Goal: Task Accomplishment & Management: Use online tool/utility

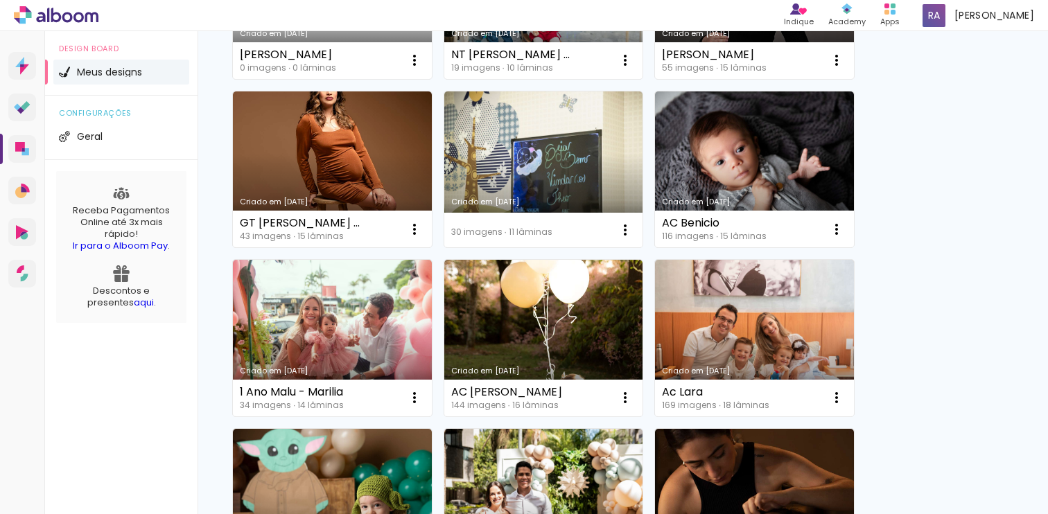
scroll to position [327, 0]
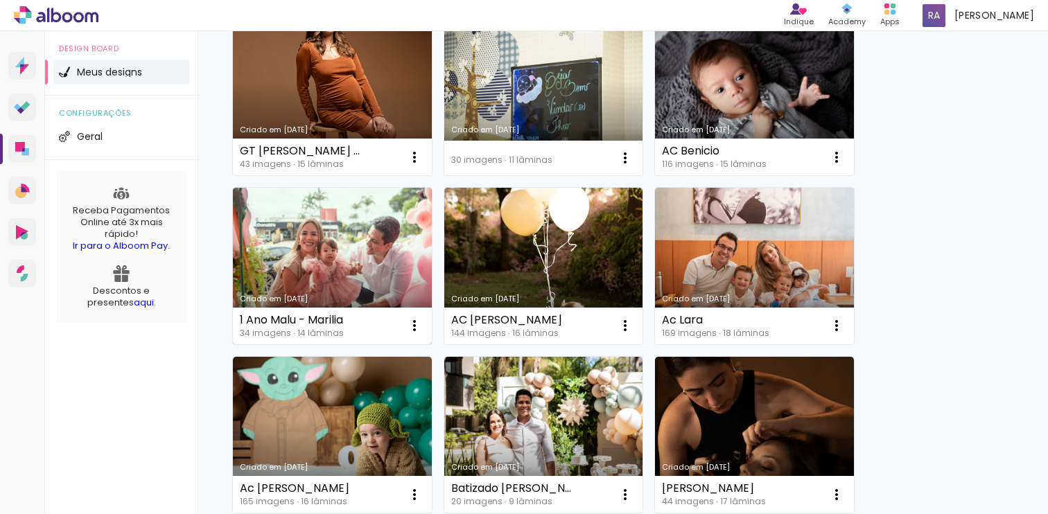
click at [336, 248] on link "Criado em [DATE]" at bounding box center [332, 266] width 199 height 157
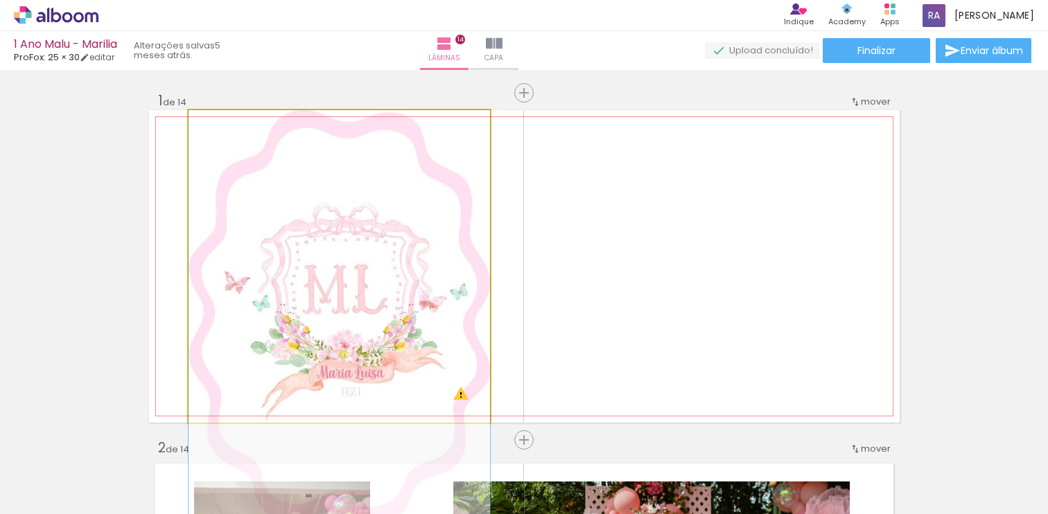
drag, startPoint x: 469, startPoint y: 174, endPoint x: 473, endPoint y: 243, distance: 69.4
click at [435, 240] on quentale-photo at bounding box center [340, 266] width 302 height 313
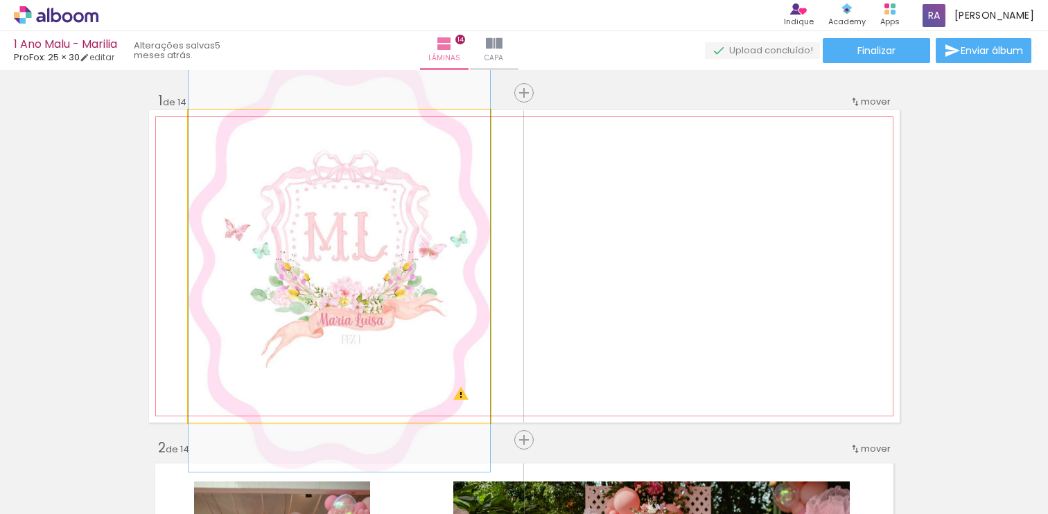
drag, startPoint x: 435, startPoint y: 241, endPoint x: 434, endPoint y: 187, distance: 54.1
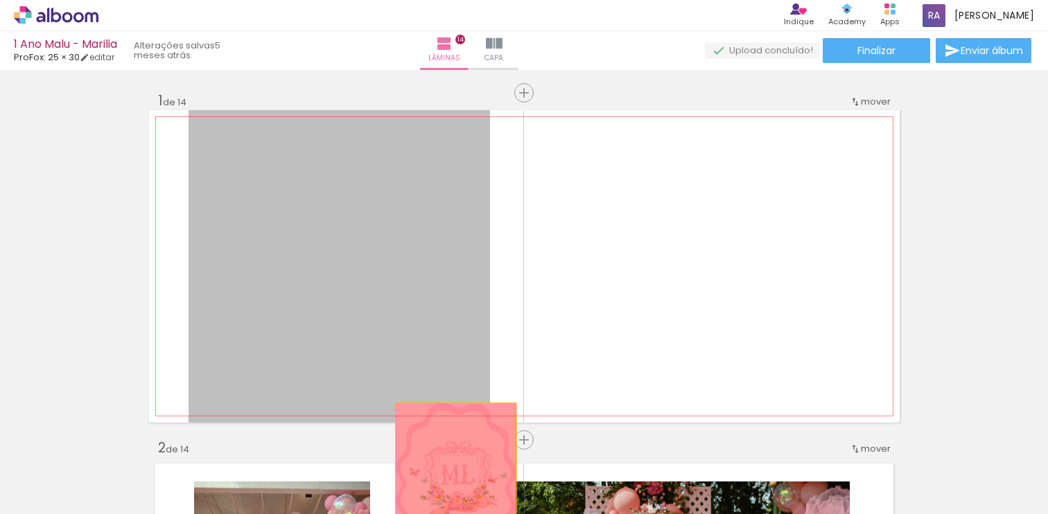
drag, startPoint x: 434, startPoint y: 187, endPoint x: 455, endPoint y: 467, distance: 280.2
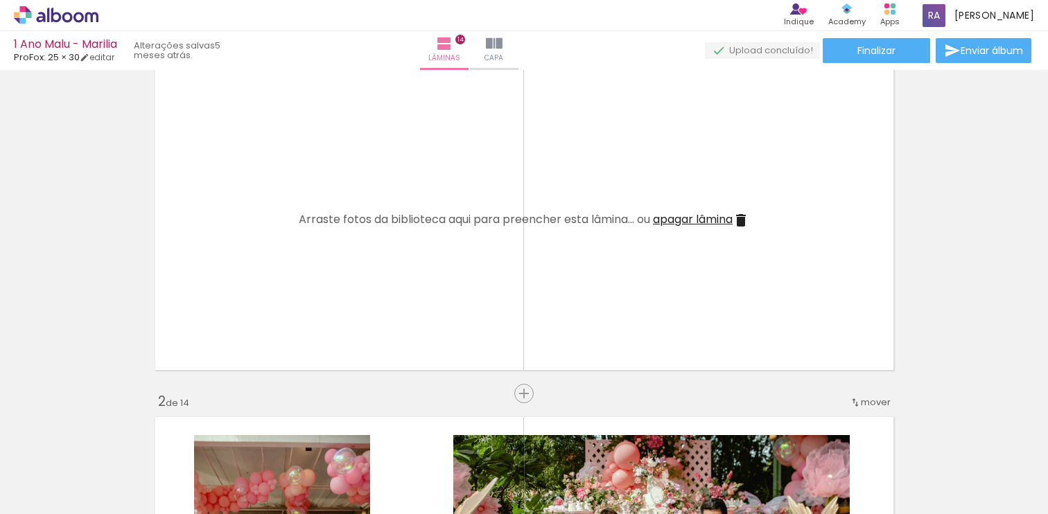
scroll to position [0, 1710]
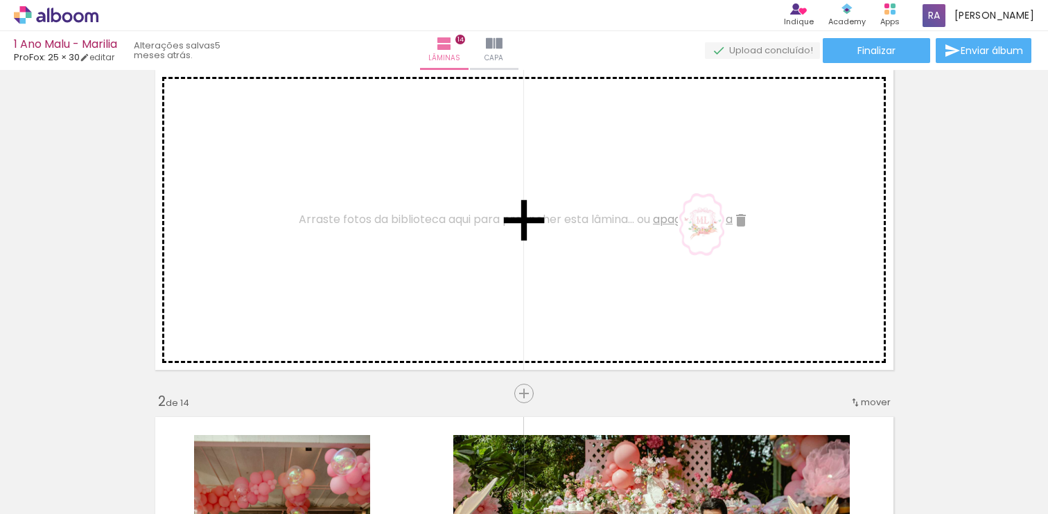
drag, startPoint x: 998, startPoint y: 473, endPoint x: 722, endPoint y: 238, distance: 362.9
click at [722, 237] on quentale-workspace at bounding box center [524, 257] width 1048 height 514
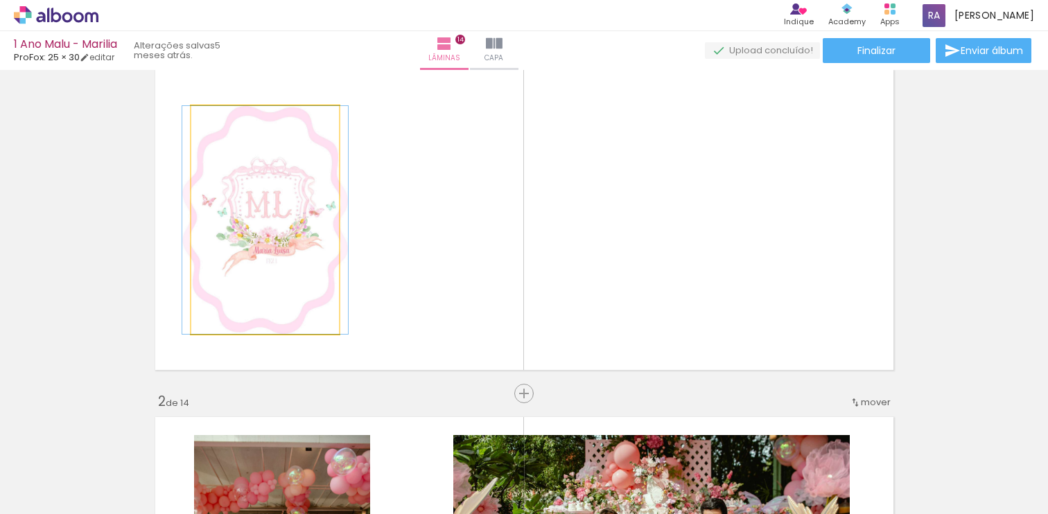
click at [283, 244] on quentale-photo at bounding box center [265, 220] width 148 height 228
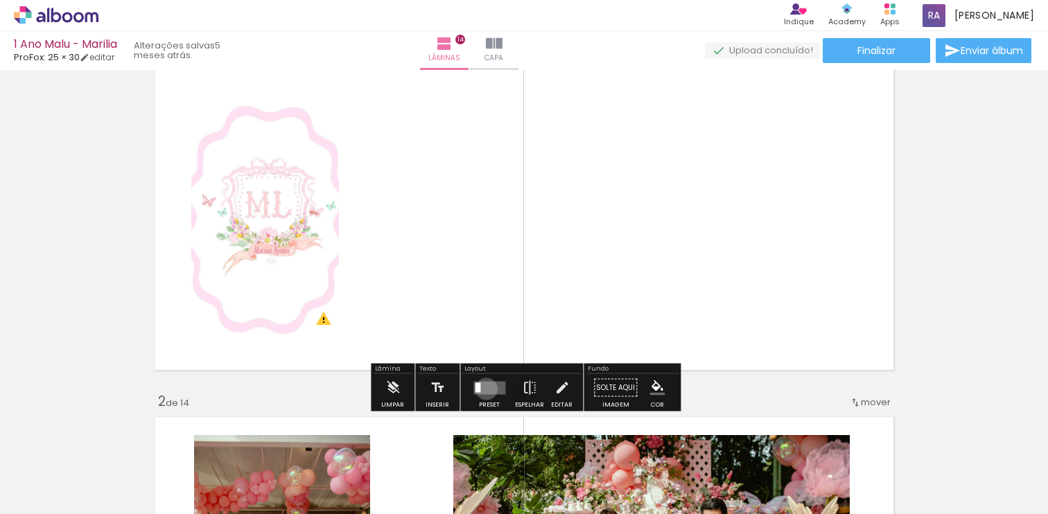
click at [483, 389] on quentale-layouter at bounding box center [489, 387] width 32 height 13
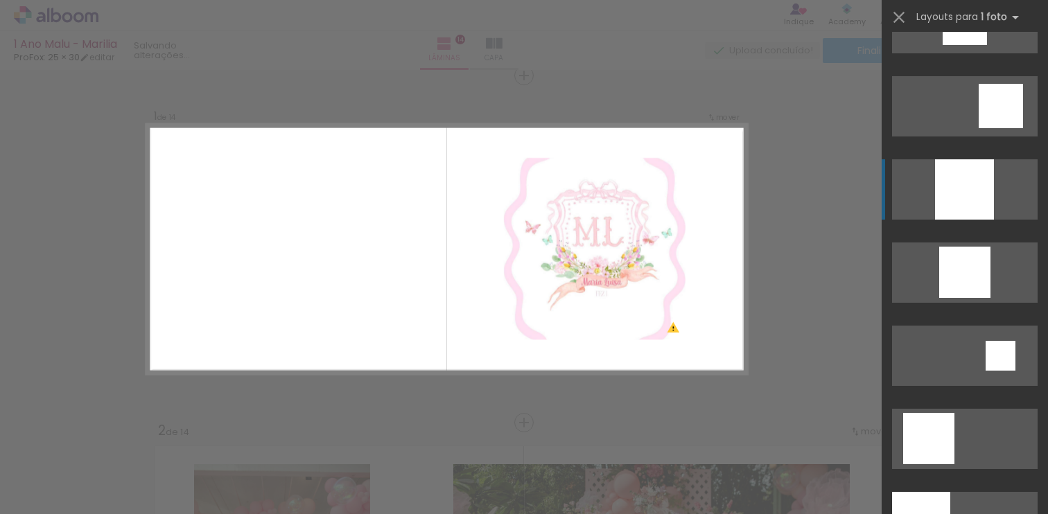
scroll to position [1043, 0]
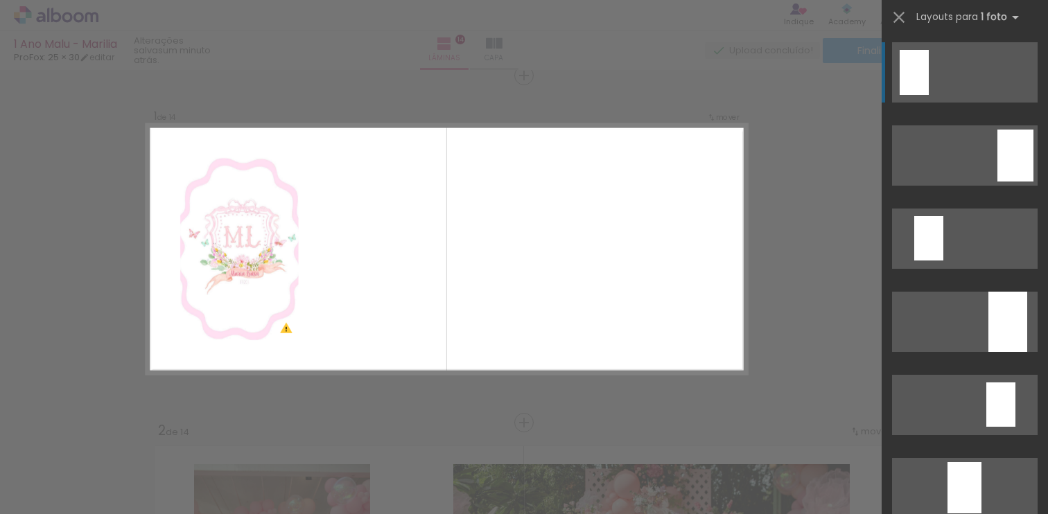
scroll to position [0, 1710]
drag, startPoint x: 347, startPoint y: 218, endPoint x: 597, endPoint y: 467, distance: 352.9
click at [596, 467] on quentale-workspace at bounding box center [524, 257] width 1048 height 514
click at [901, 17] on iron-icon at bounding box center [898, 17] width 19 height 19
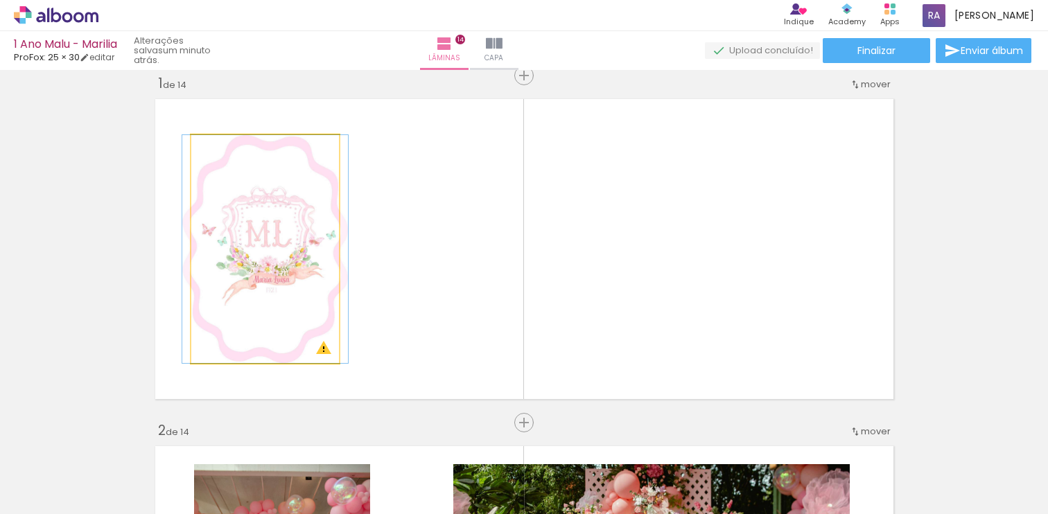
click at [317, 243] on quentale-photo at bounding box center [265, 249] width 148 height 228
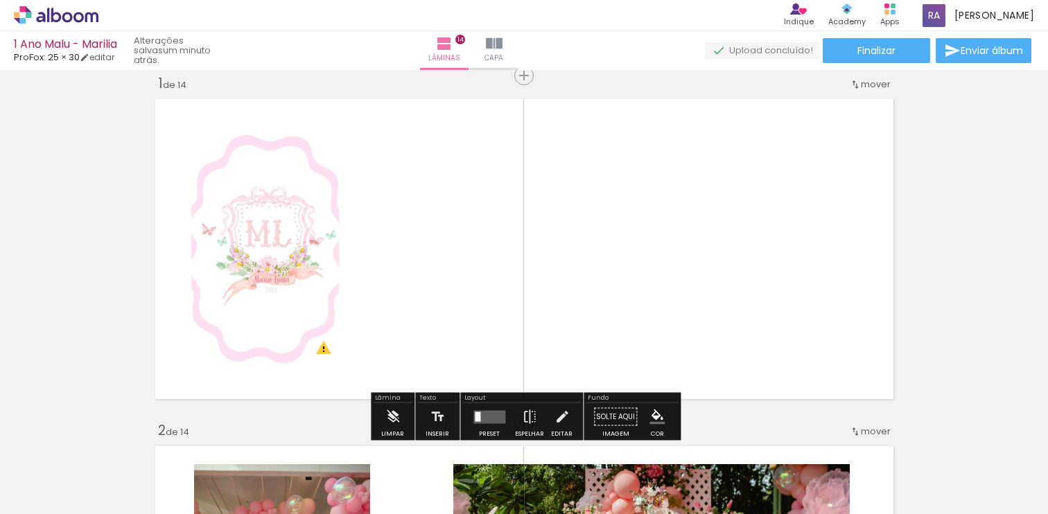
click at [286, 268] on quentale-photo at bounding box center [265, 249] width 148 height 228
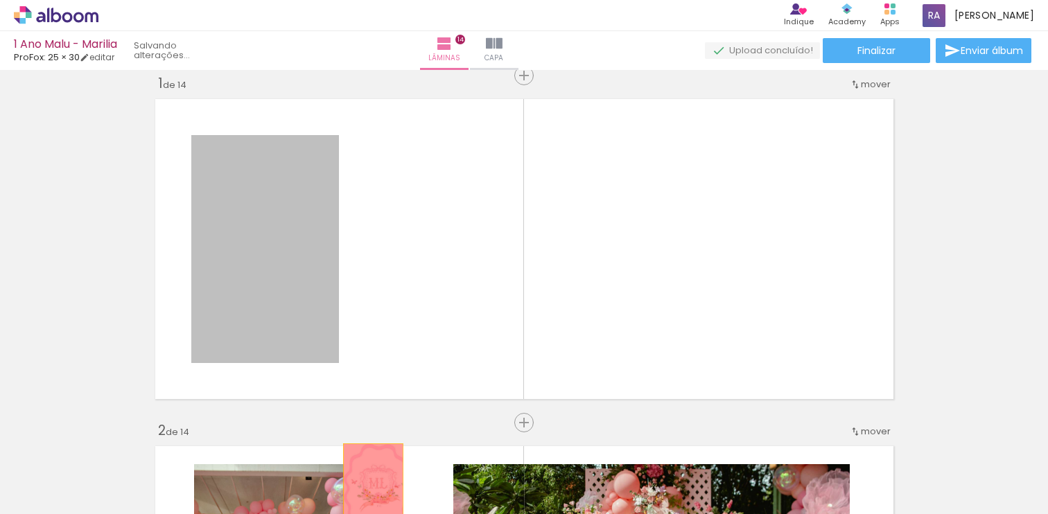
drag, startPoint x: 286, startPoint y: 268, endPoint x: 373, endPoint y: 489, distance: 238.4
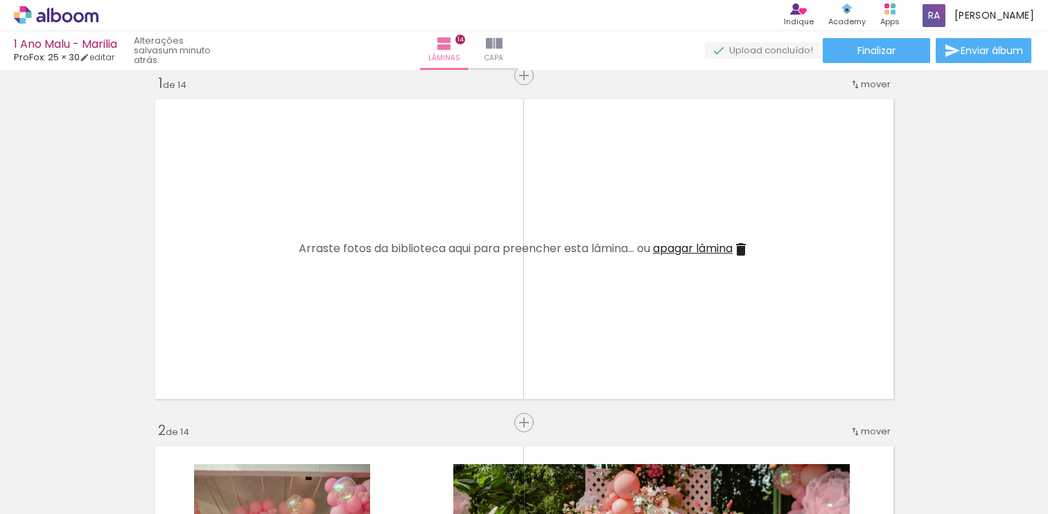
click at [702, 253] on span "apagar lâmina" at bounding box center [693, 249] width 80 height 16
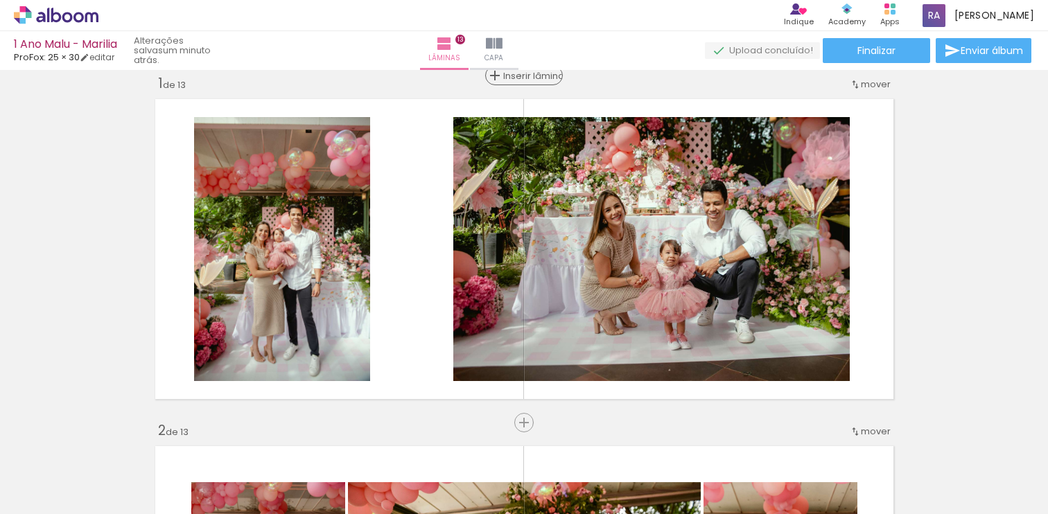
click at [520, 75] on span "Inserir lâmina" at bounding box center [530, 75] width 54 height 9
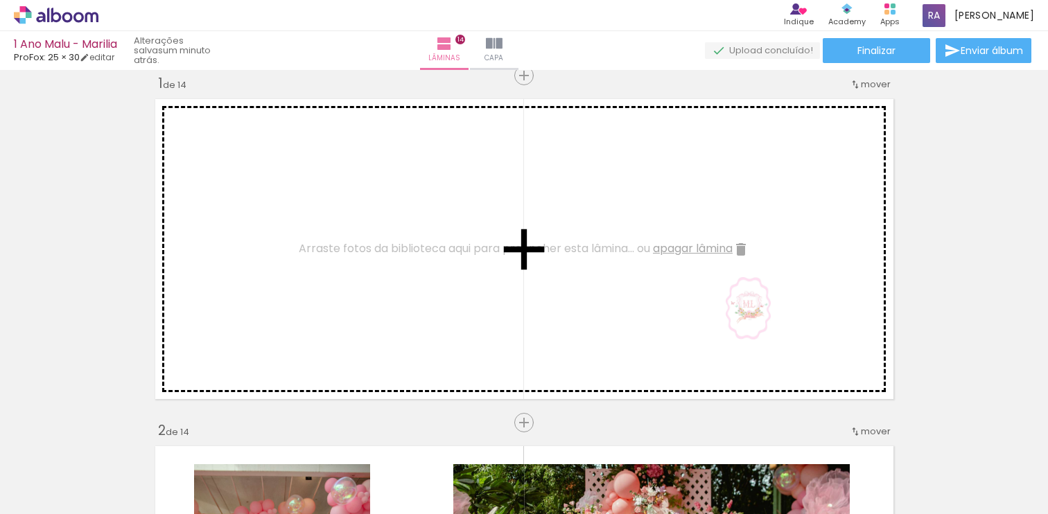
drag, startPoint x: 988, startPoint y: 480, endPoint x: 769, endPoint y: 320, distance: 270.9
click at [768, 320] on quentale-workspace at bounding box center [524, 257] width 1048 height 514
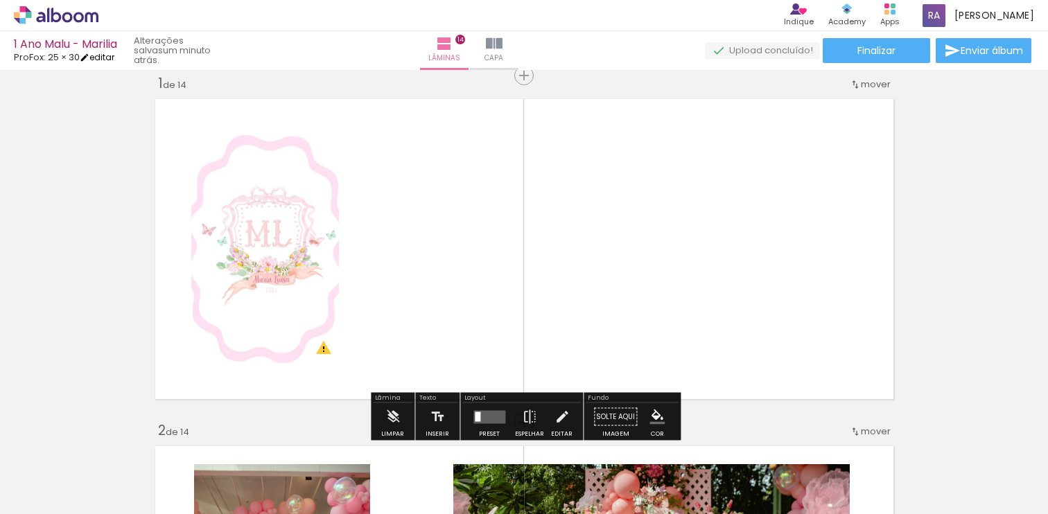
click at [102, 57] on link "editar" at bounding box center [97, 57] width 35 height 12
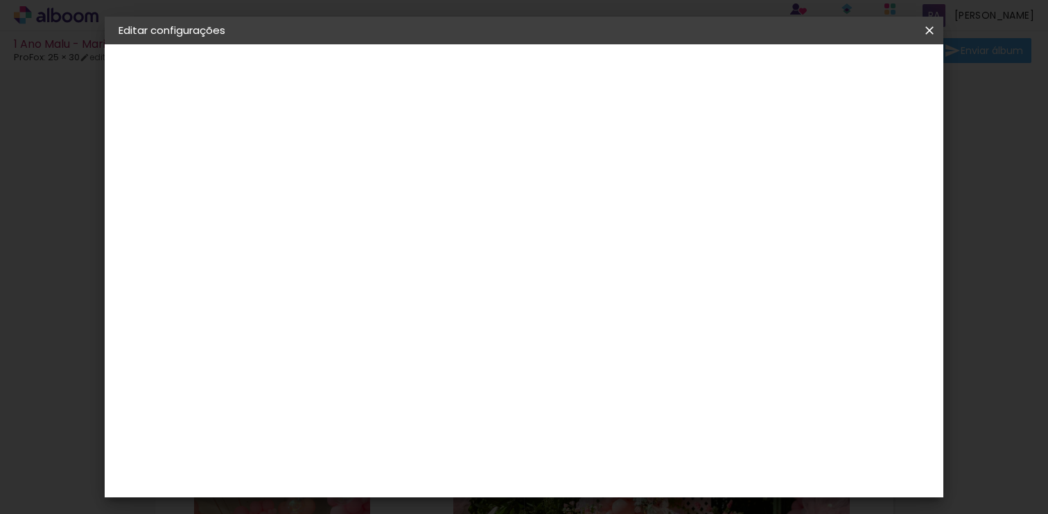
click at [174, 202] on small "25.4 × 61 cm" at bounding box center [185, 202] width 51 height 8
click at [421, 227] on div "Escolha o tamanho" at bounding box center [380, 257] width 80 height 64
click at [430, 78] on paper-button "Voltar" at bounding box center [402, 74] width 56 height 24
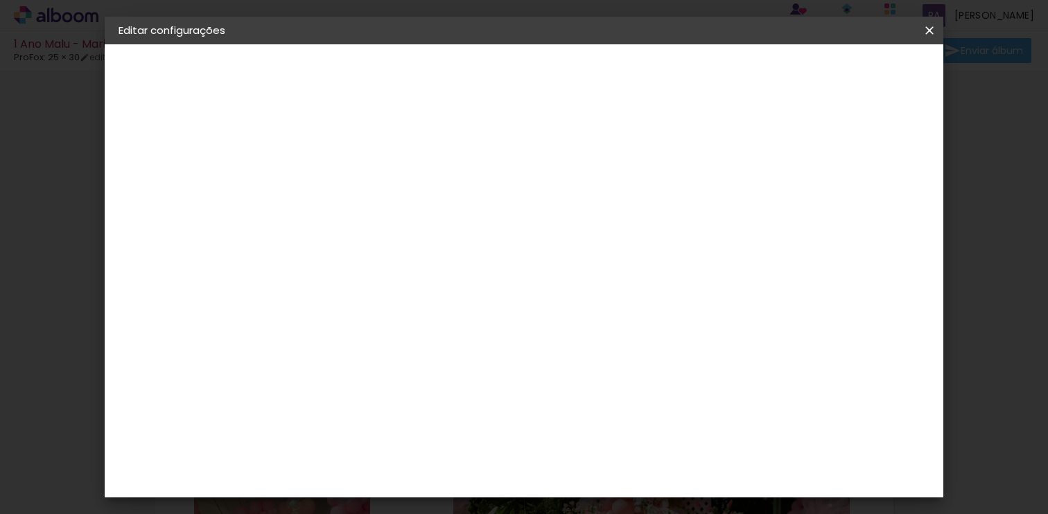
click at [0, 0] on slot "Avançar" at bounding box center [0, 0] width 0 height 0
click at [439, 234] on span "24 × 30" at bounding box center [406, 248] width 64 height 28
click at [439, 407] on span "25 × 25" at bounding box center [406, 425] width 64 height 37
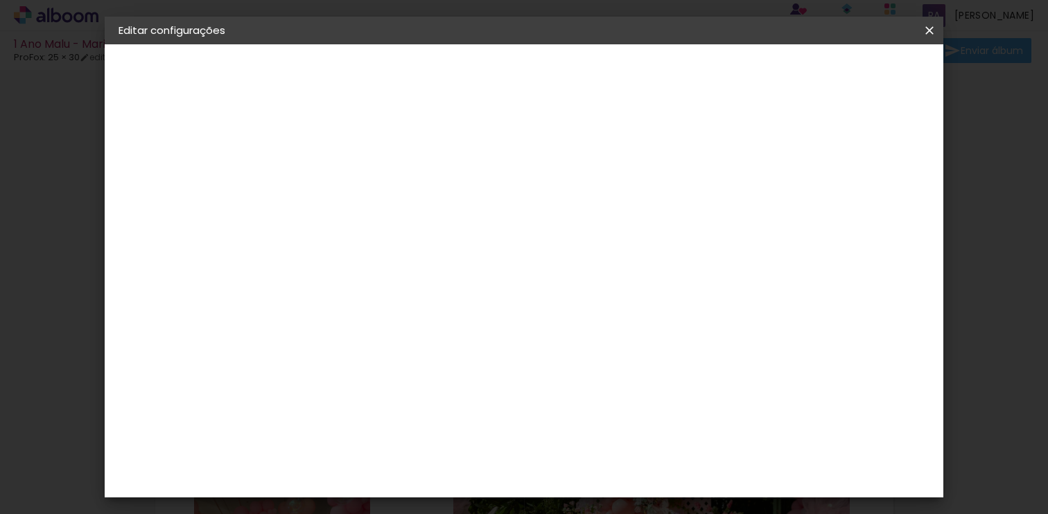
click at [571, 78] on paper-button "Avançar" at bounding box center [537, 74] width 68 height 24
click at [755, 148] on div "Mostrar sangria" at bounding box center [709, 149] width 92 height 17
type paper-checkbox "on"
click at [741, 75] on span "Salvar configurações" at bounding box center [689, 74] width 103 height 10
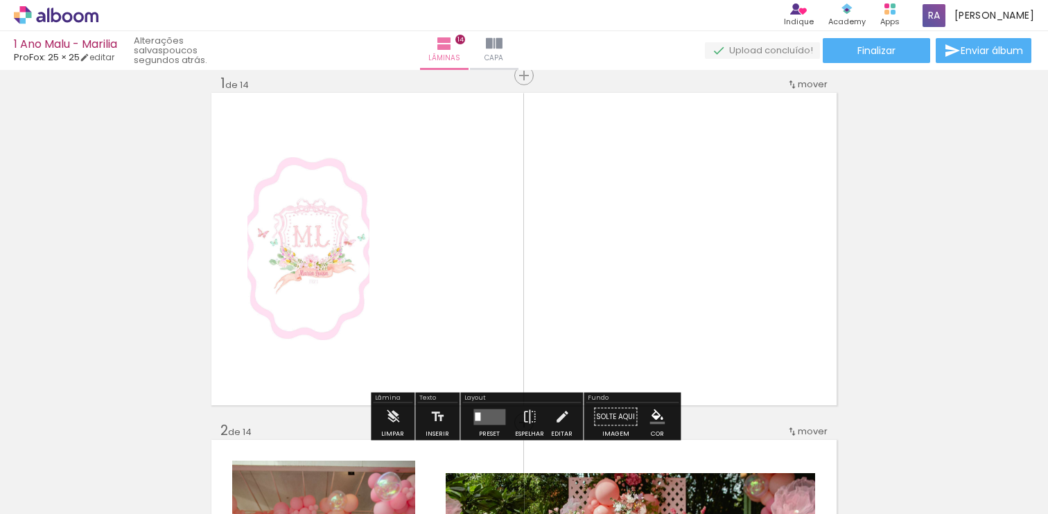
click at [487, 419] on quentale-layouter at bounding box center [489, 417] width 32 height 16
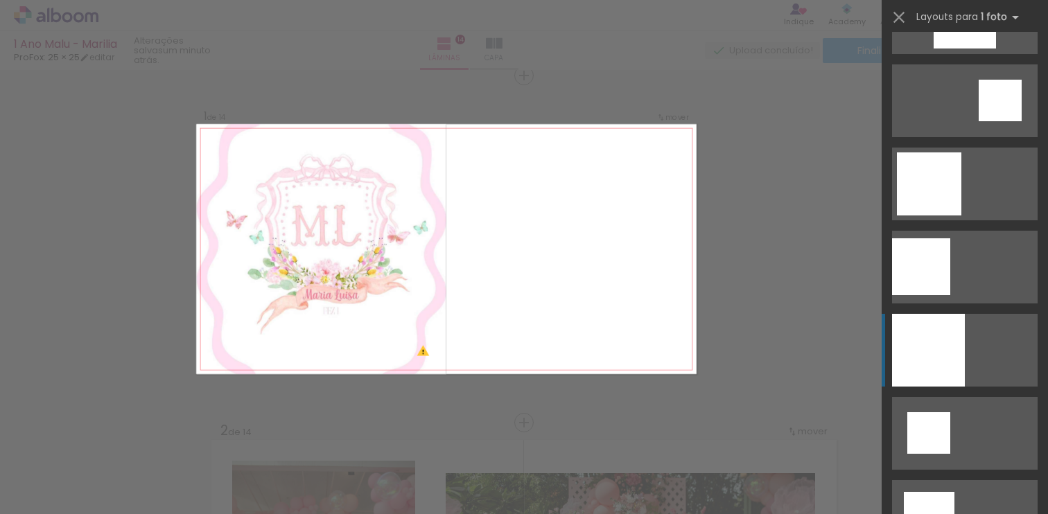
scroll to position [1306, 0]
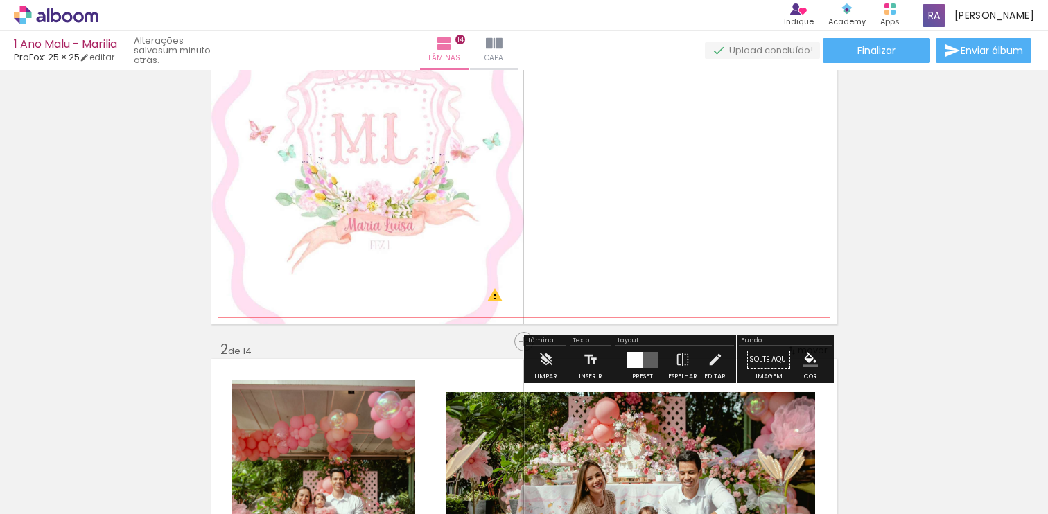
scroll to position [107, 0]
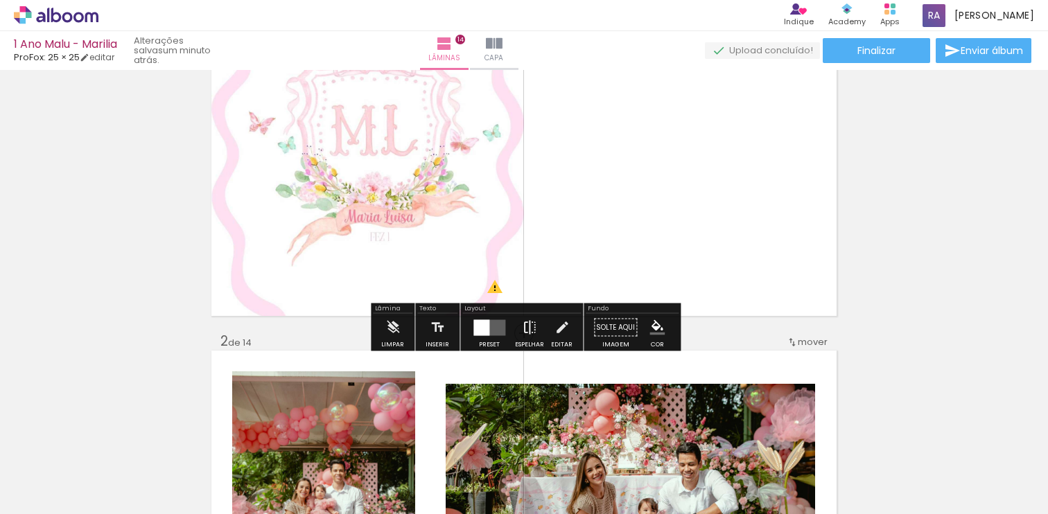
click at [525, 330] on iron-icon at bounding box center [529, 328] width 15 height 28
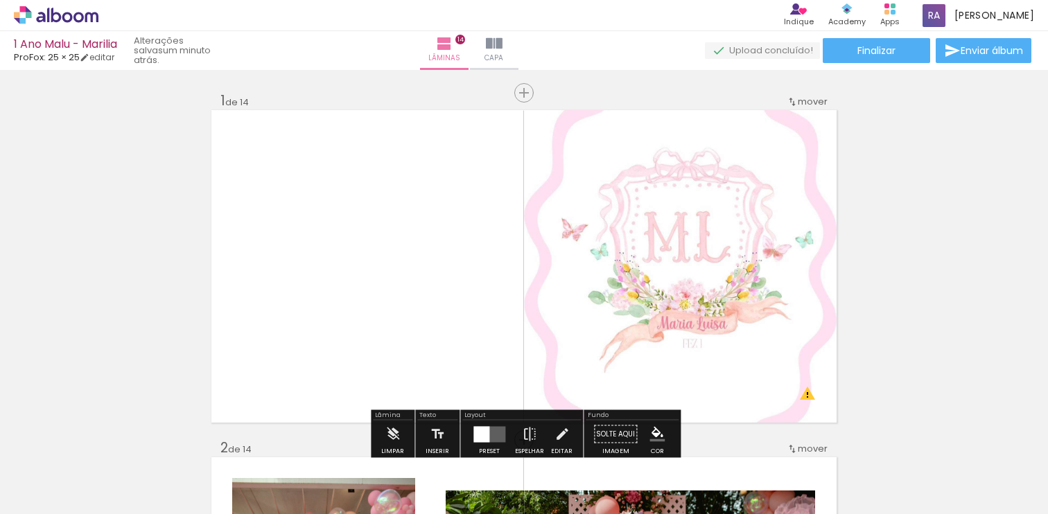
scroll to position [5, 0]
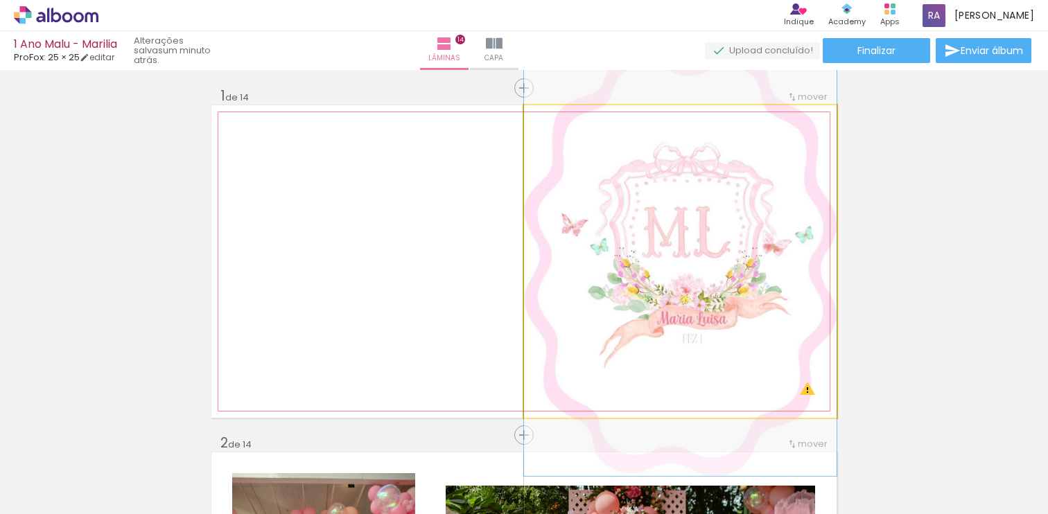
click at [784, 275] on quentale-photo at bounding box center [680, 261] width 313 height 313
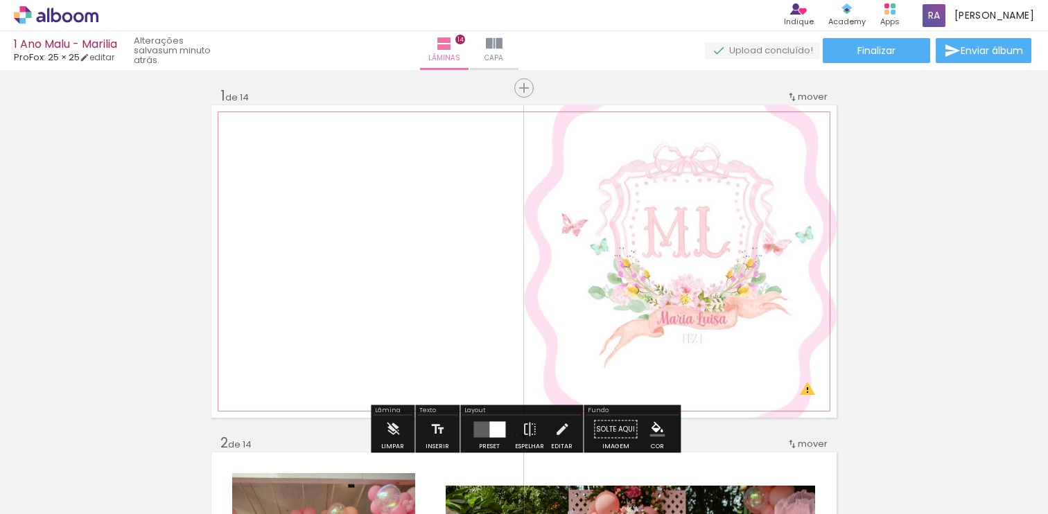
click at [784, 275] on quentale-photo at bounding box center [680, 261] width 313 height 313
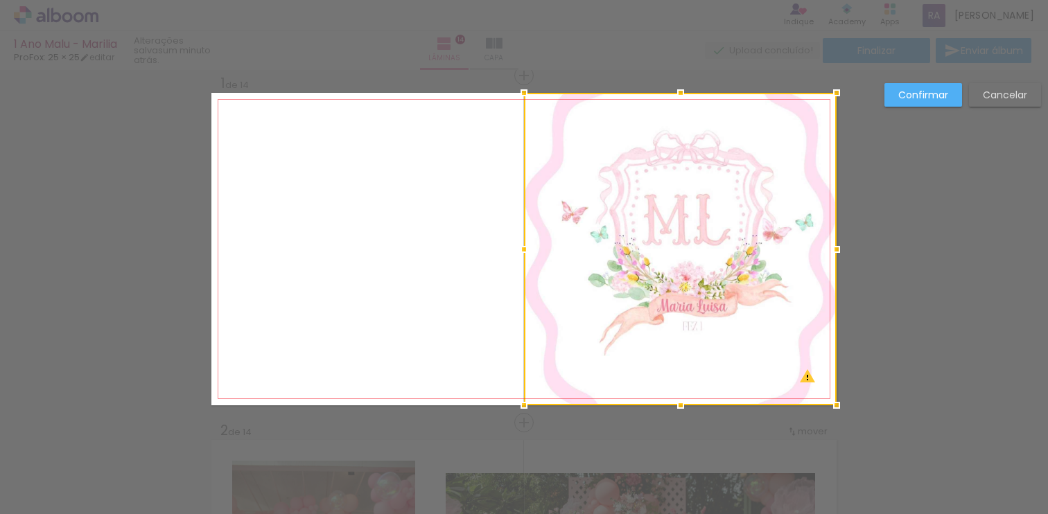
scroll to position [17, 0]
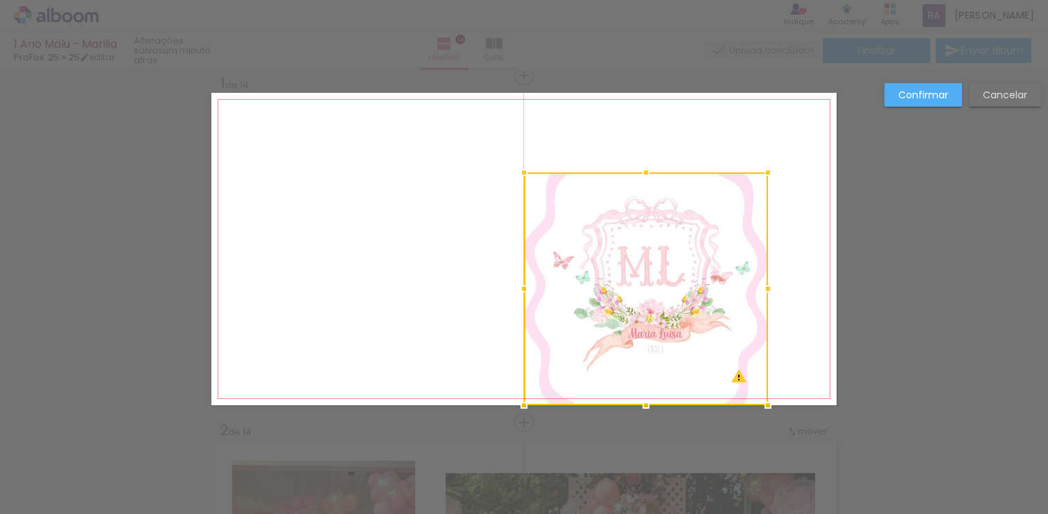
drag, startPoint x: 833, startPoint y: 94, endPoint x: 763, endPoint y: 175, distance: 107.2
click at [763, 175] on div at bounding box center [768, 173] width 28 height 28
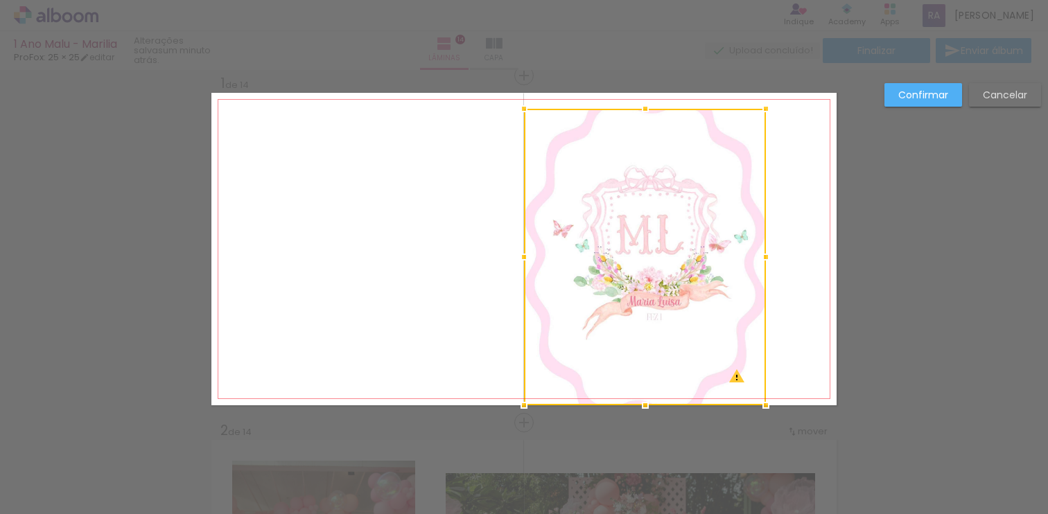
drag, startPoint x: 645, startPoint y: 173, endPoint x: 645, endPoint y: 108, distance: 65.2
click at [645, 108] on div at bounding box center [646, 109] width 28 height 28
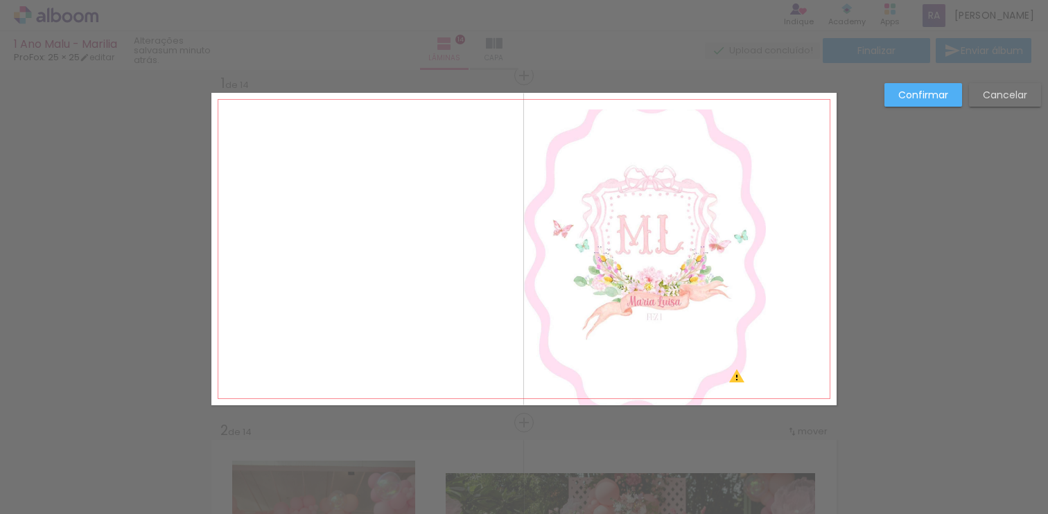
click at [645, 102] on quentale-layouter at bounding box center [523, 249] width 625 height 313
click at [686, 254] on quentale-photo at bounding box center [645, 258] width 242 height 296
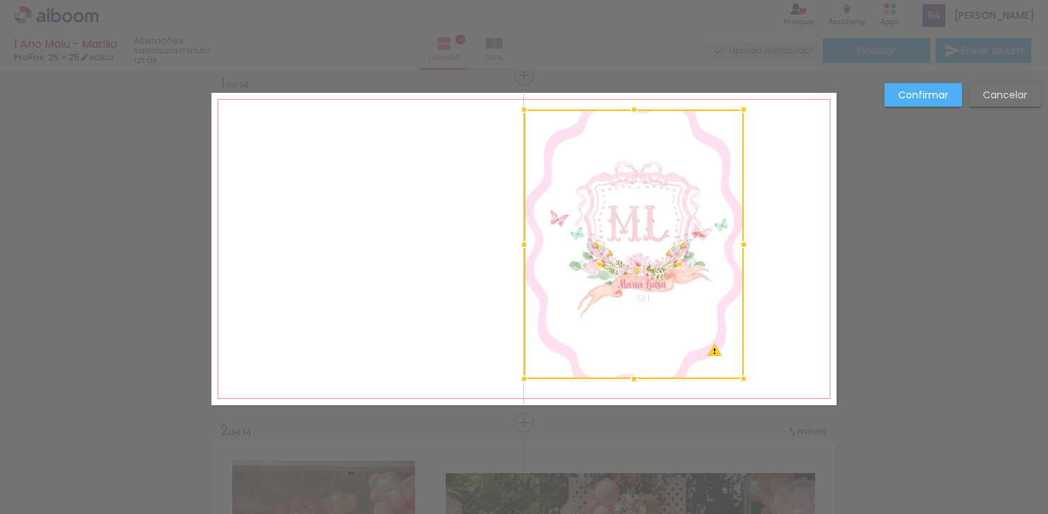
drag, startPoint x: 765, startPoint y: 406, endPoint x: 742, endPoint y: 381, distance: 33.9
click at [742, 381] on div at bounding box center [744, 379] width 28 height 28
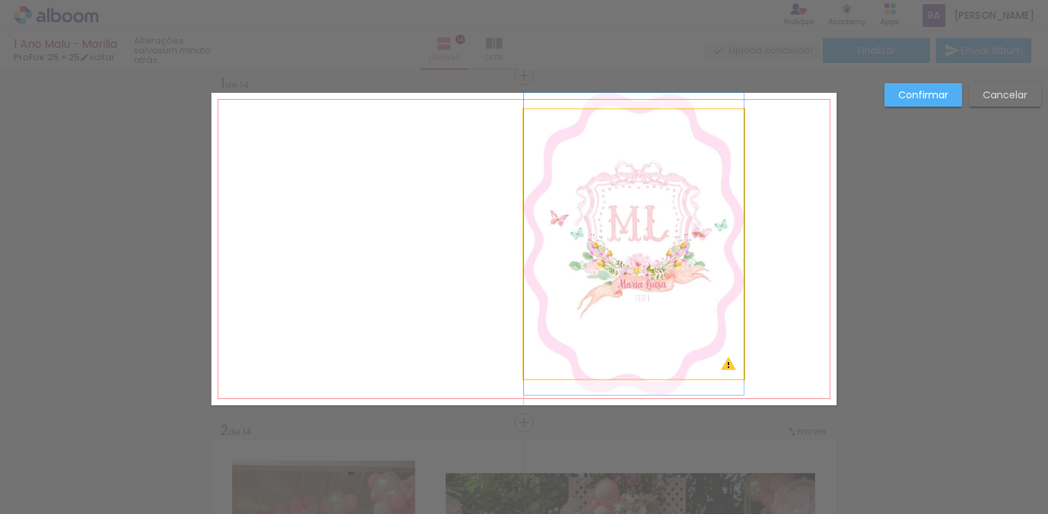
click at [629, 355] on quentale-photo at bounding box center [634, 245] width 220 height 270
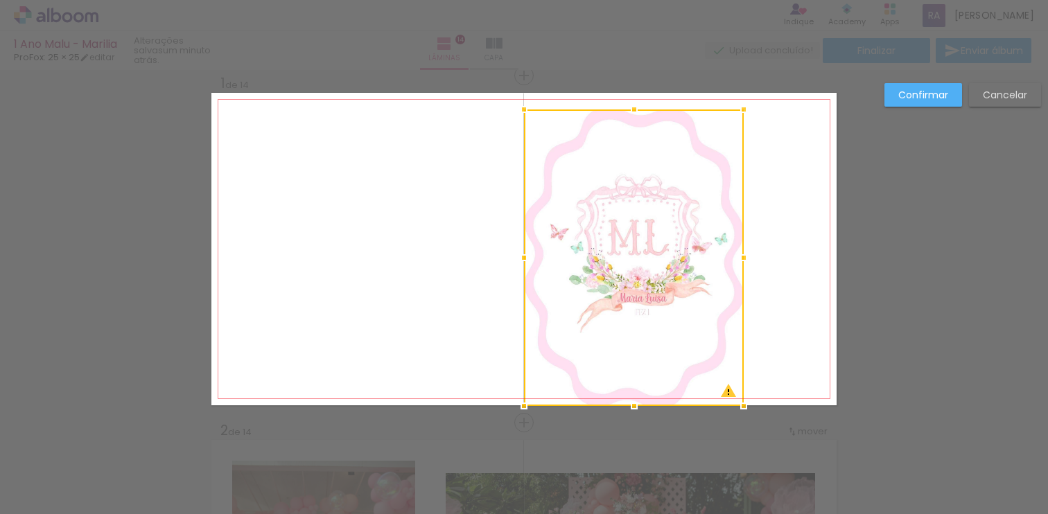
drag, startPoint x: 634, startPoint y: 378, endPoint x: 638, endPoint y: 402, distance: 24.6
click at [638, 403] on div at bounding box center [634, 406] width 28 height 28
click at [664, 234] on div at bounding box center [634, 258] width 220 height 296
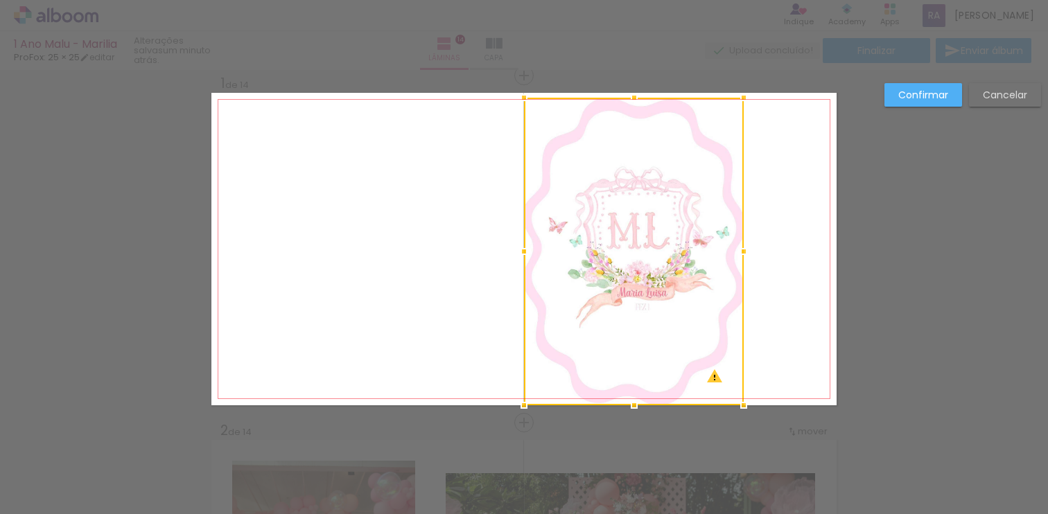
drag, startPoint x: 635, startPoint y: 110, endPoint x: 633, endPoint y: 100, distance: 9.9
click at [633, 100] on div at bounding box center [634, 98] width 28 height 28
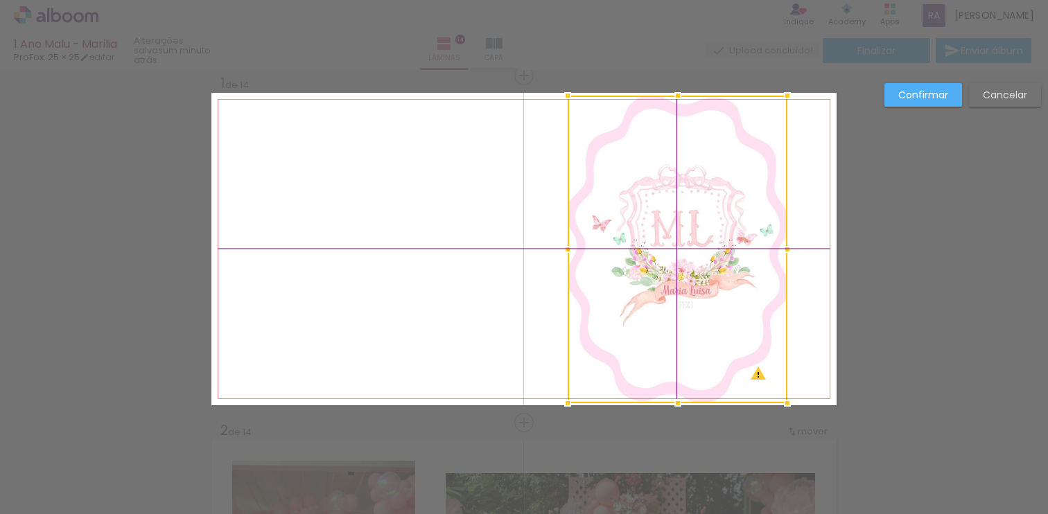
drag, startPoint x: 643, startPoint y: 240, endPoint x: 681, endPoint y: 240, distance: 38.1
click at [681, 240] on div at bounding box center [678, 250] width 220 height 308
click at [0, 0] on slot "Confirmar" at bounding box center [0, 0] width 0 height 0
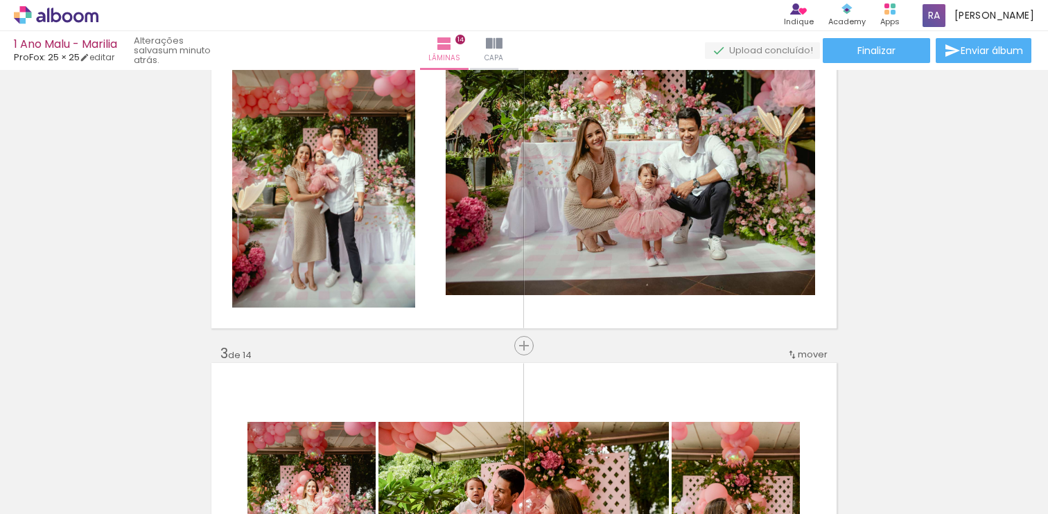
scroll to position [444, 0]
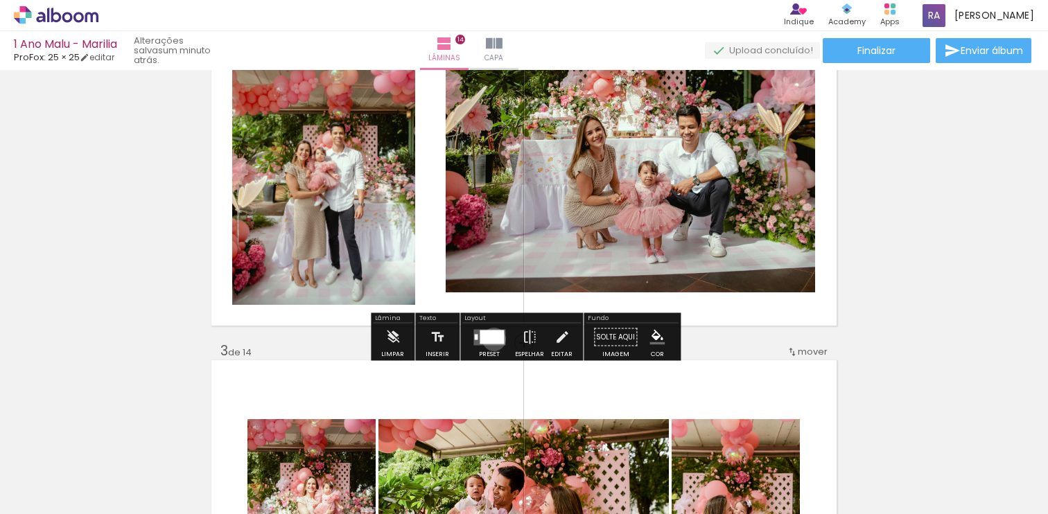
click at [491, 338] on div at bounding box center [492, 337] width 24 height 14
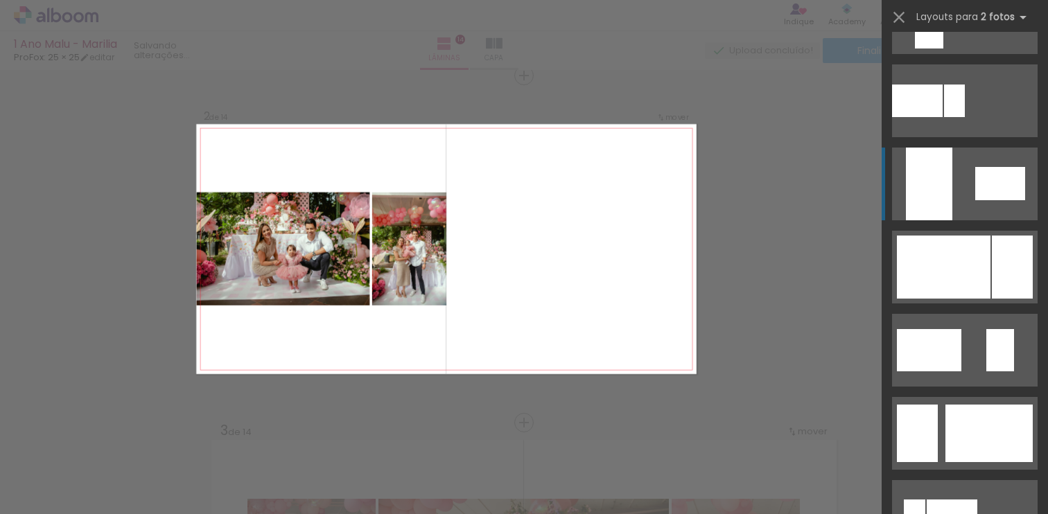
scroll to position [562, 0]
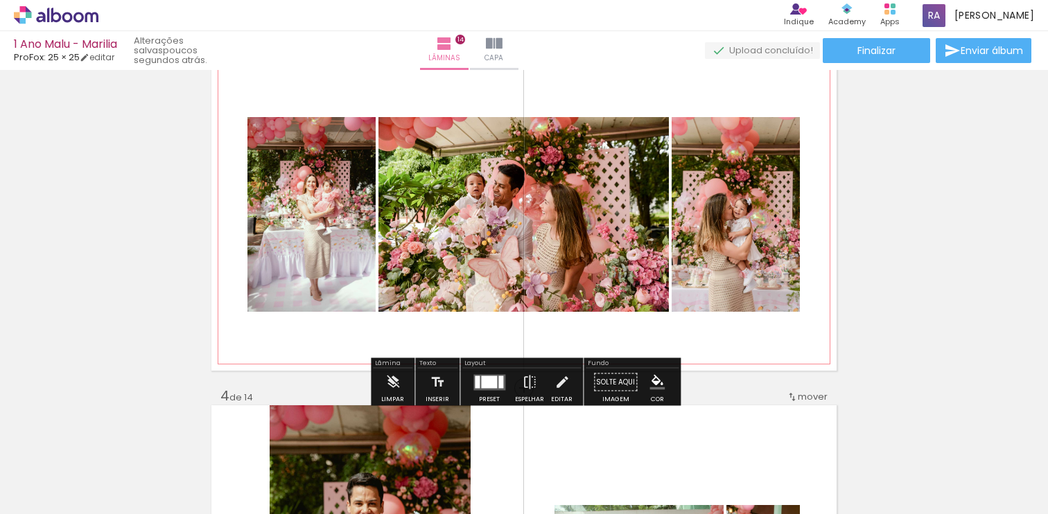
scroll to position [752, 0]
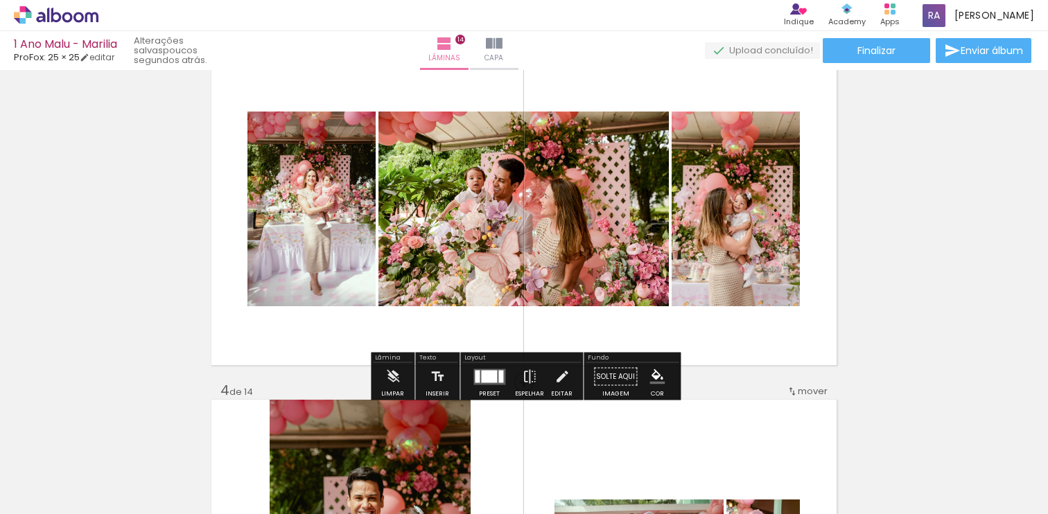
click at [488, 376] on div at bounding box center [489, 376] width 16 height 12
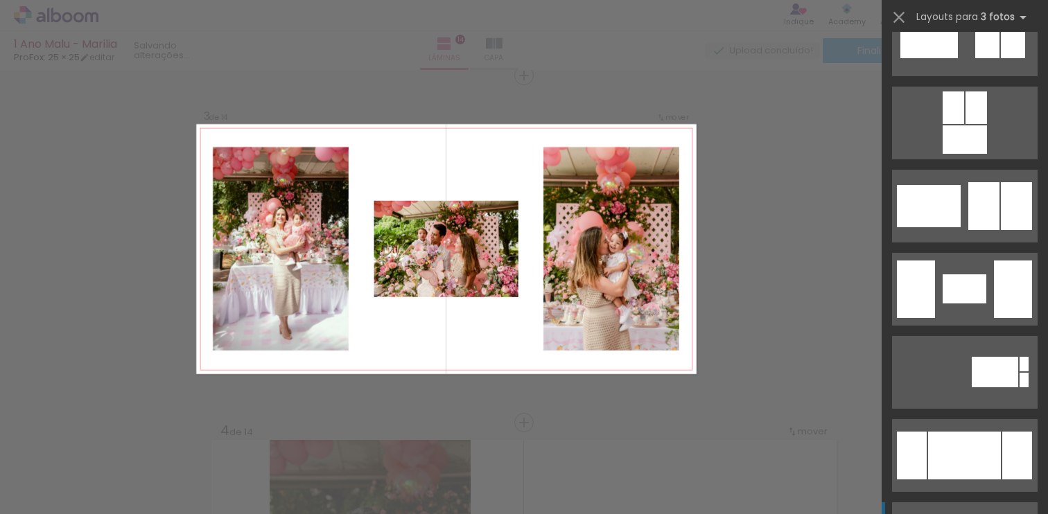
scroll to position [2175, 0]
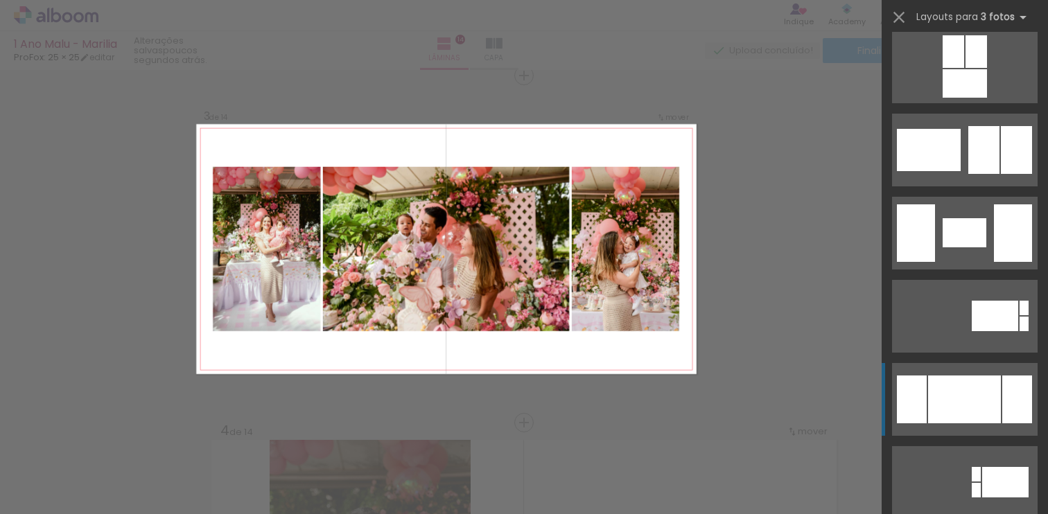
click at [977, 389] on div at bounding box center [964, 400] width 73 height 48
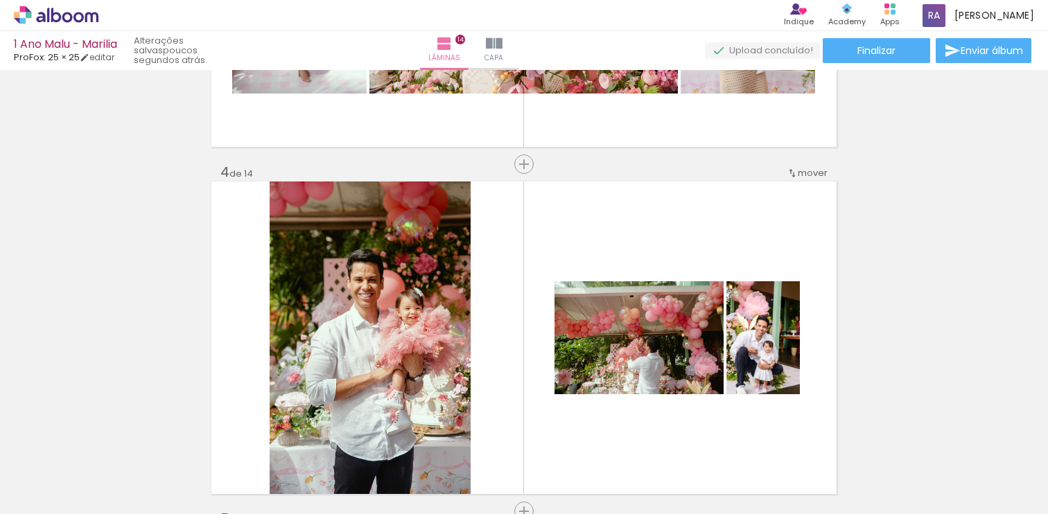
scroll to position [0, 0]
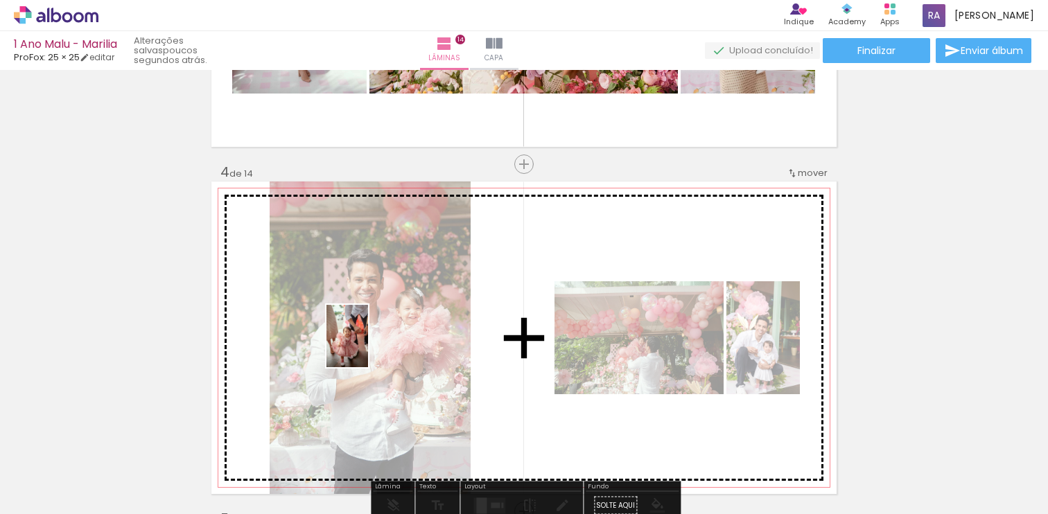
drag, startPoint x: 224, startPoint y: 466, endPoint x: 368, endPoint y: 347, distance: 186.7
click at [368, 347] on quentale-workspace at bounding box center [524, 257] width 1048 height 514
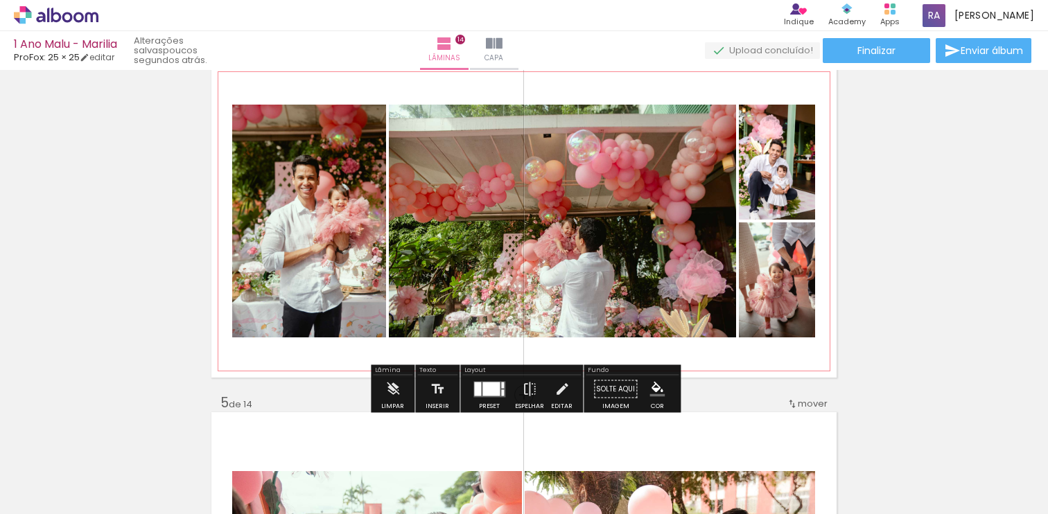
scroll to position [1088, 0]
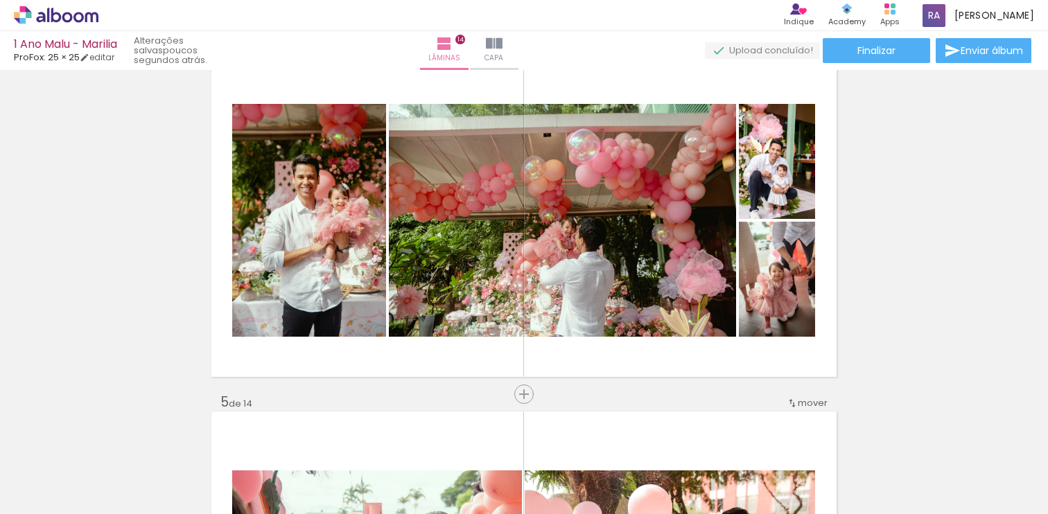
scroll to position [2175, 0]
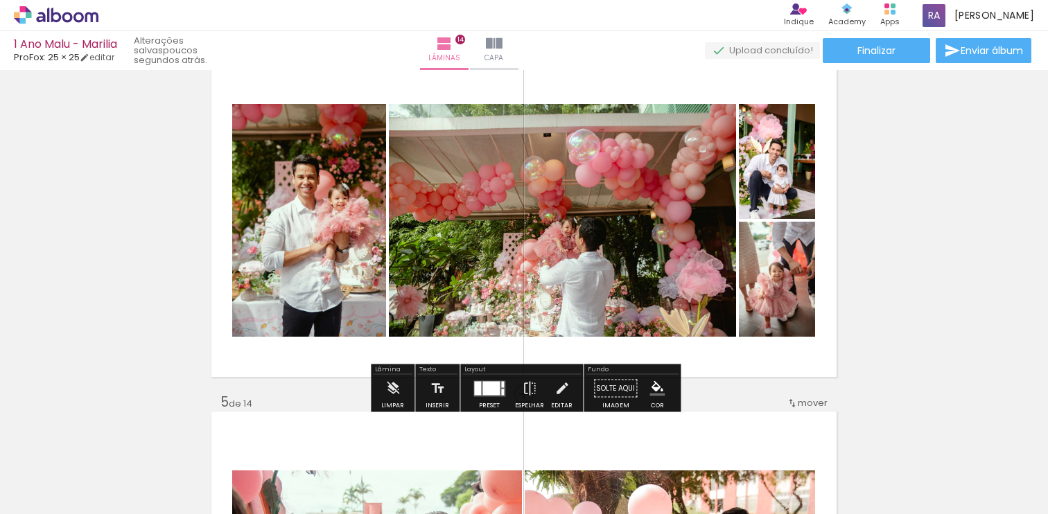
click at [487, 392] on div at bounding box center [490, 388] width 17 height 14
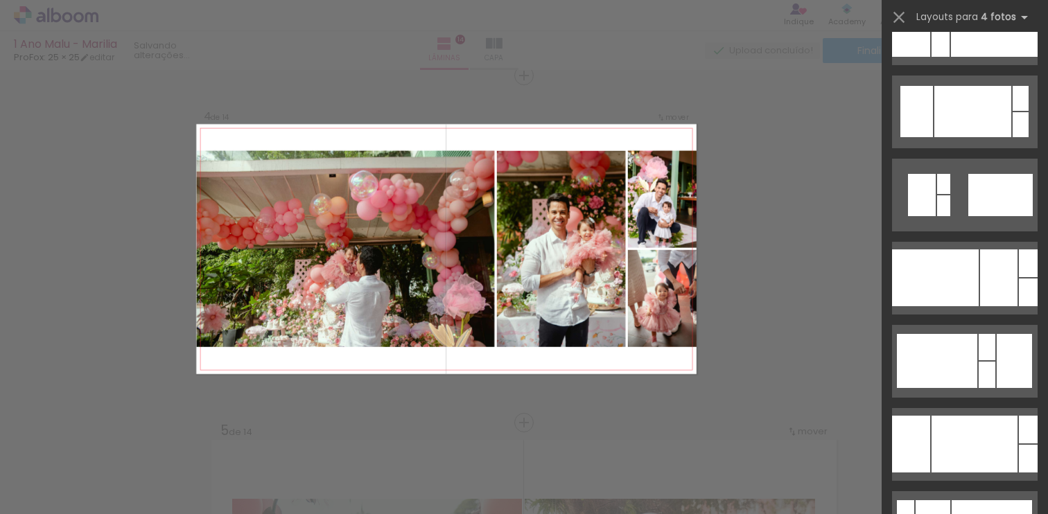
scroll to position [2632, 0]
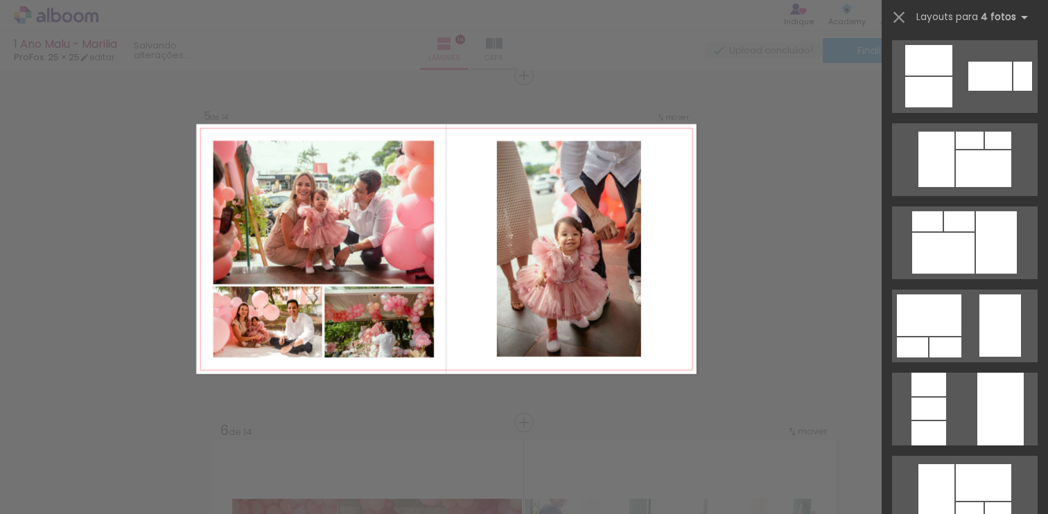
scroll to position [2339, 0]
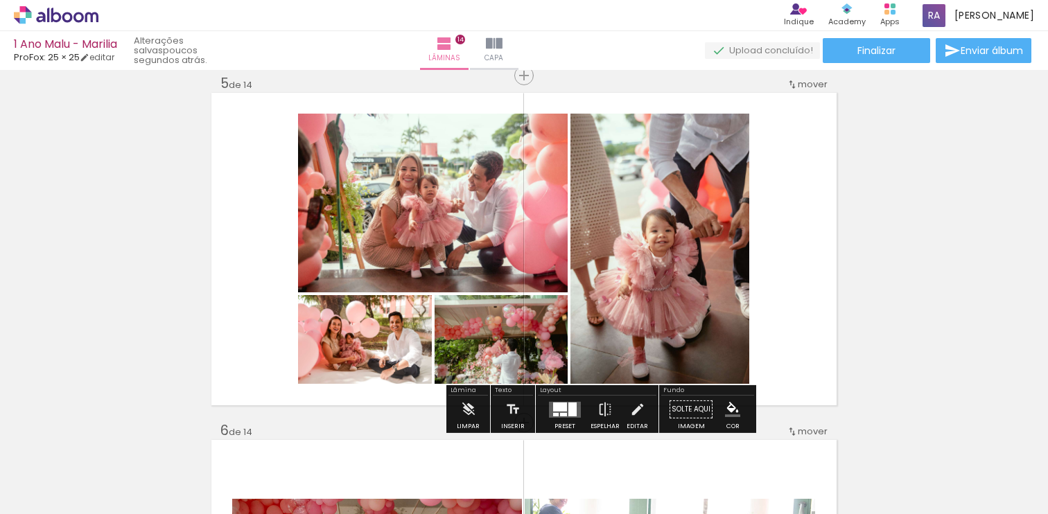
click at [553, 410] on div at bounding box center [560, 406] width 14 height 9
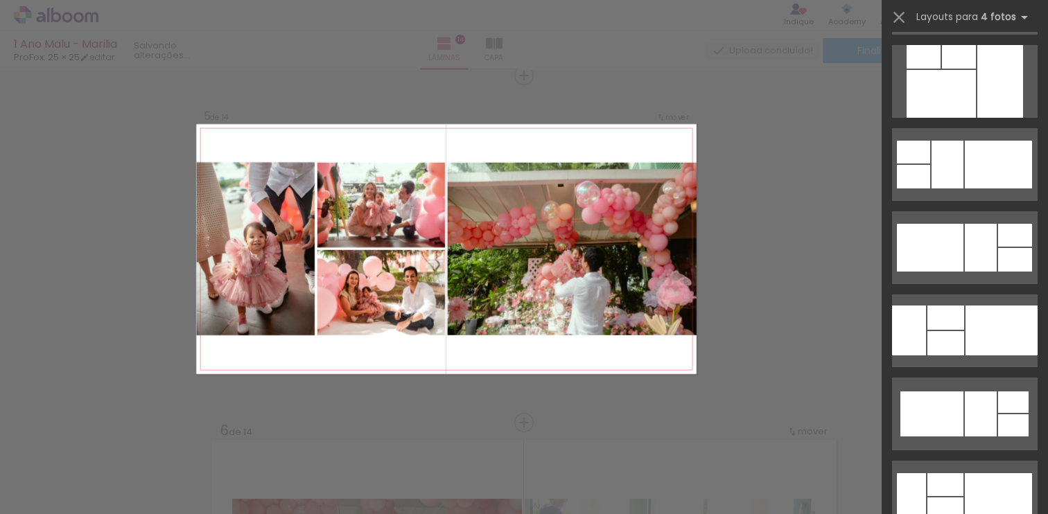
scroll to position [3346, 0]
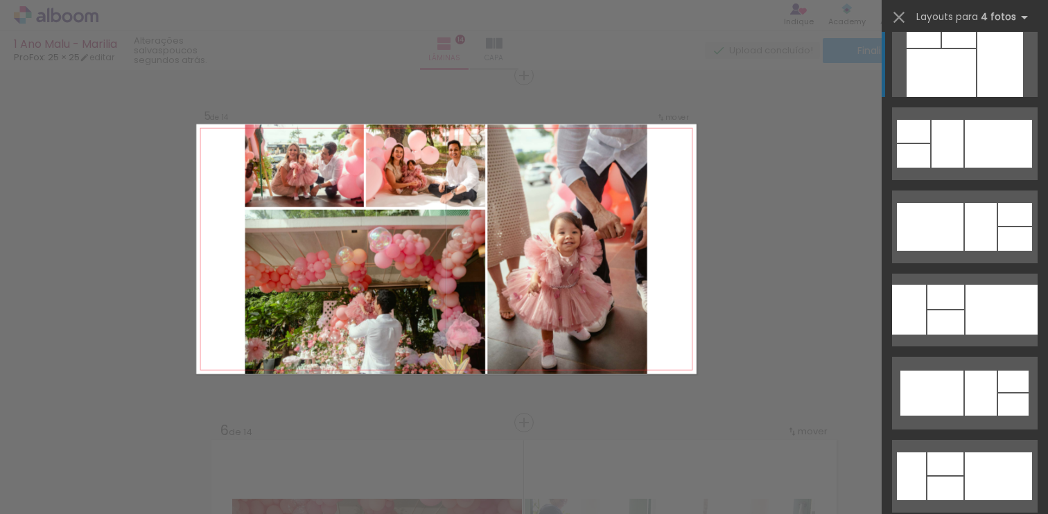
click at [969, 49] on div at bounding box center [941, 73] width 69 height 48
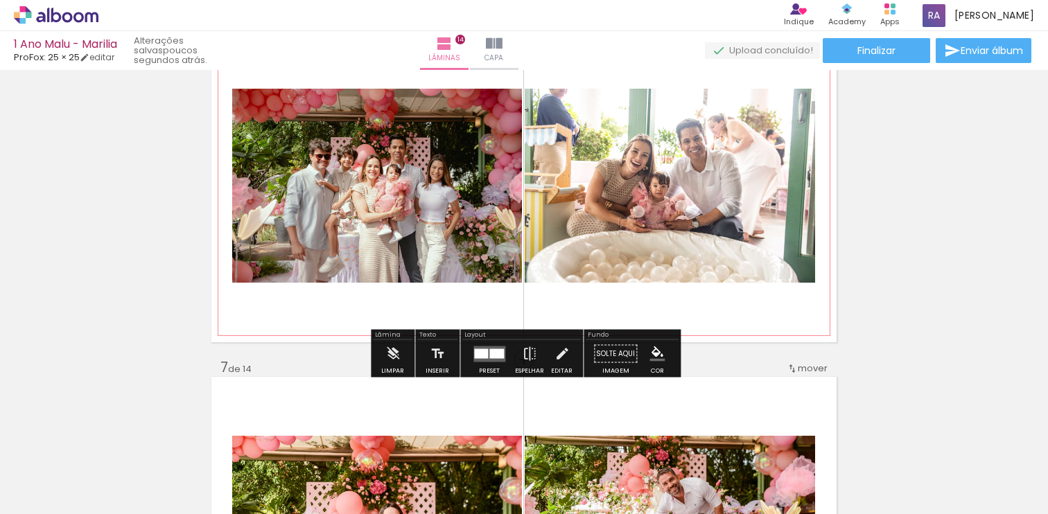
scroll to position [1818, 0]
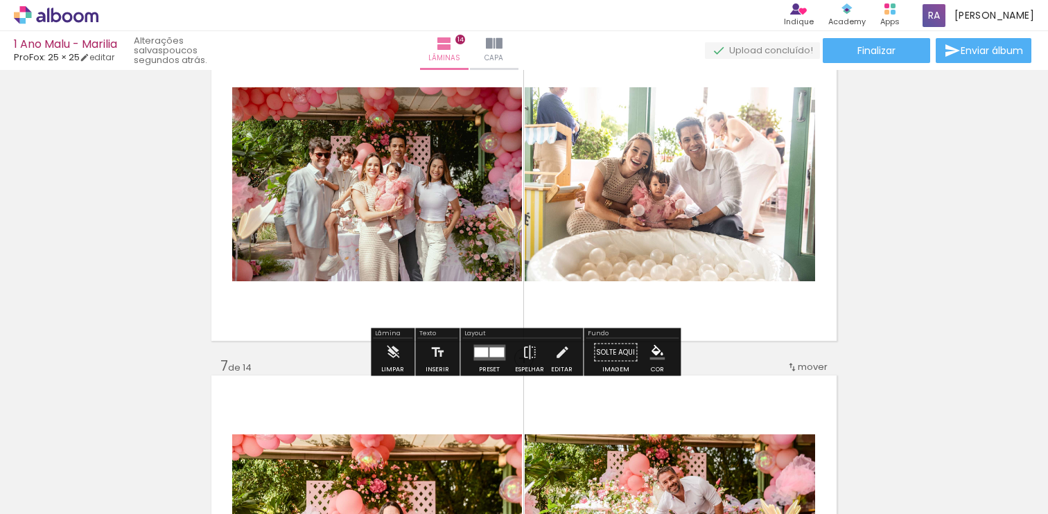
click at [484, 353] on div at bounding box center [481, 352] width 14 height 10
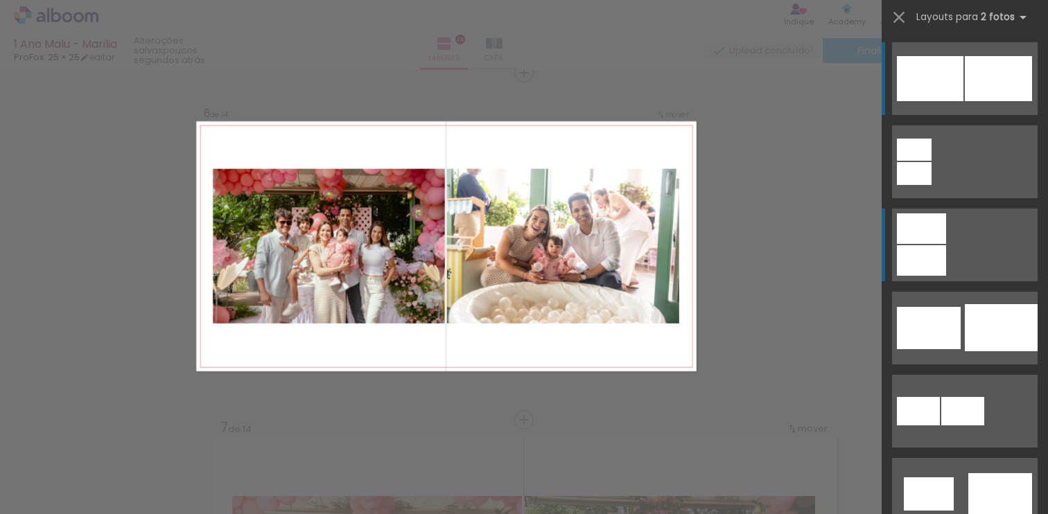
scroll to position [1754, 0]
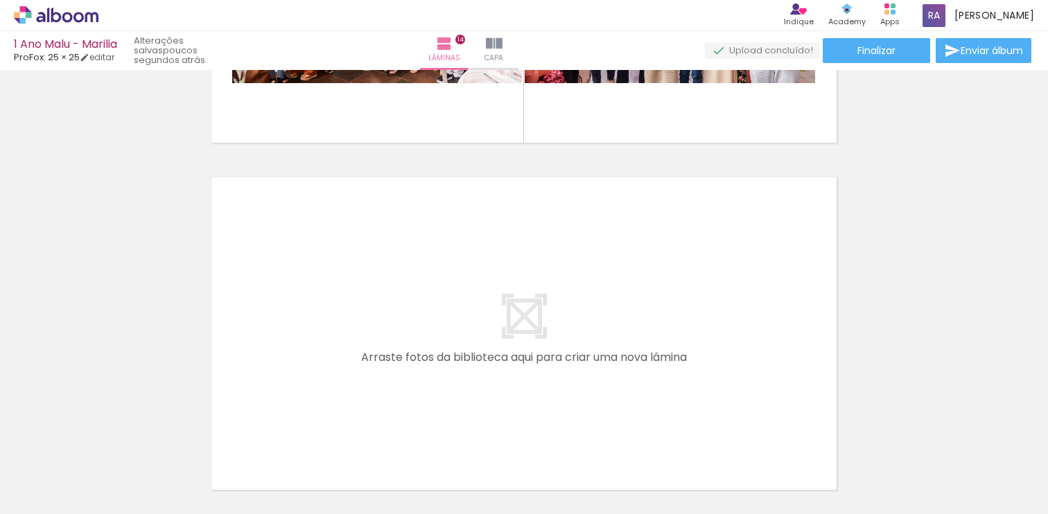
scroll to position [4768, 0]
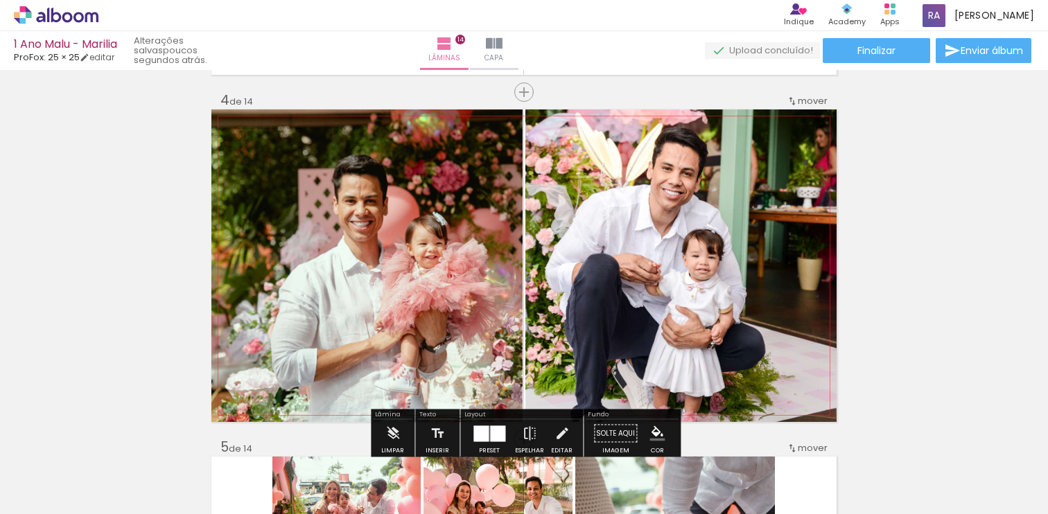
scroll to position [1047, 0]
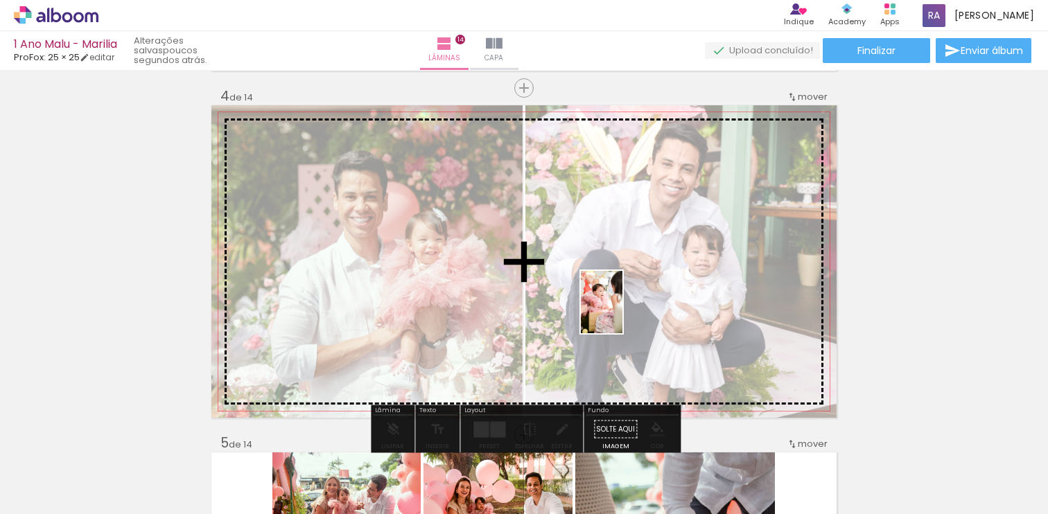
drag, startPoint x: 703, startPoint y: 468, endPoint x: 623, endPoint y: 314, distance: 173.6
click at [623, 314] on quentale-workspace at bounding box center [524, 257] width 1048 height 514
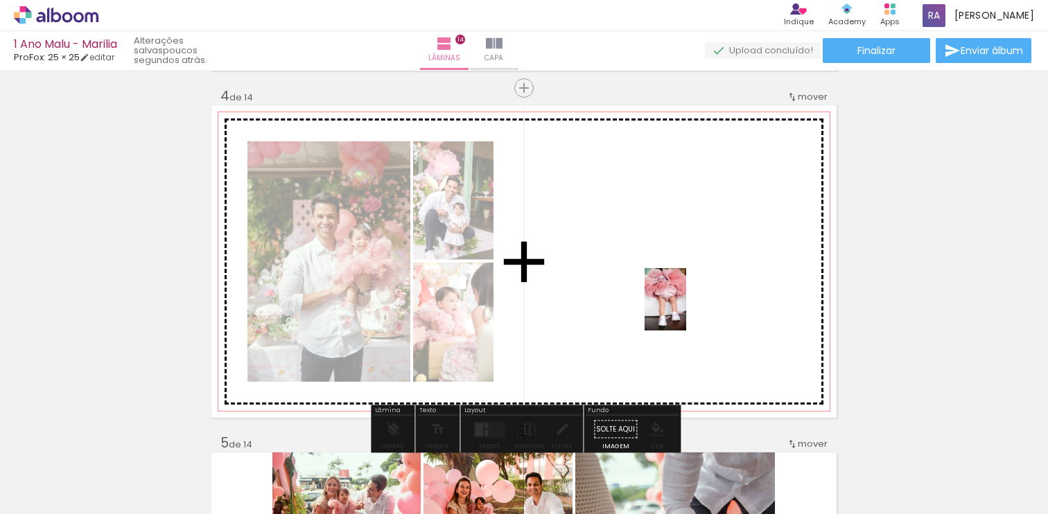
drag, startPoint x: 776, startPoint y: 490, endPoint x: 686, endPoint y: 311, distance: 200.6
click at [686, 311] on quentale-workspace at bounding box center [524, 257] width 1048 height 514
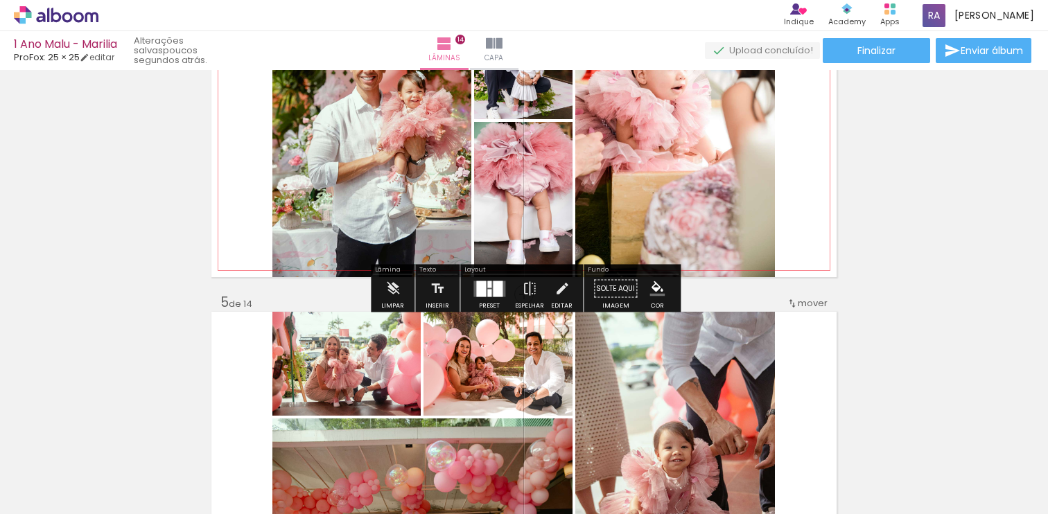
scroll to position [1188, 0]
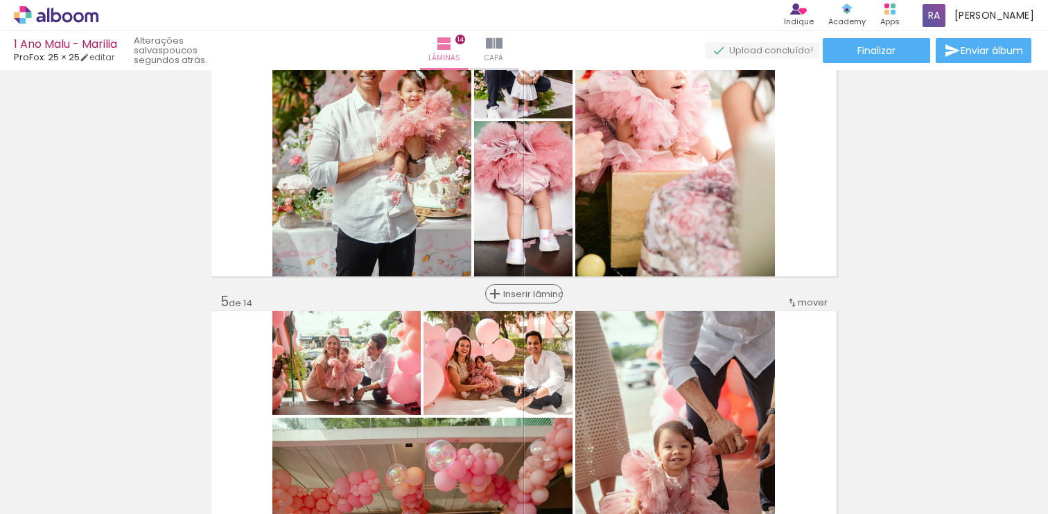
click at [530, 295] on span "Inserir lâmina" at bounding box center [530, 294] width 54 height 9
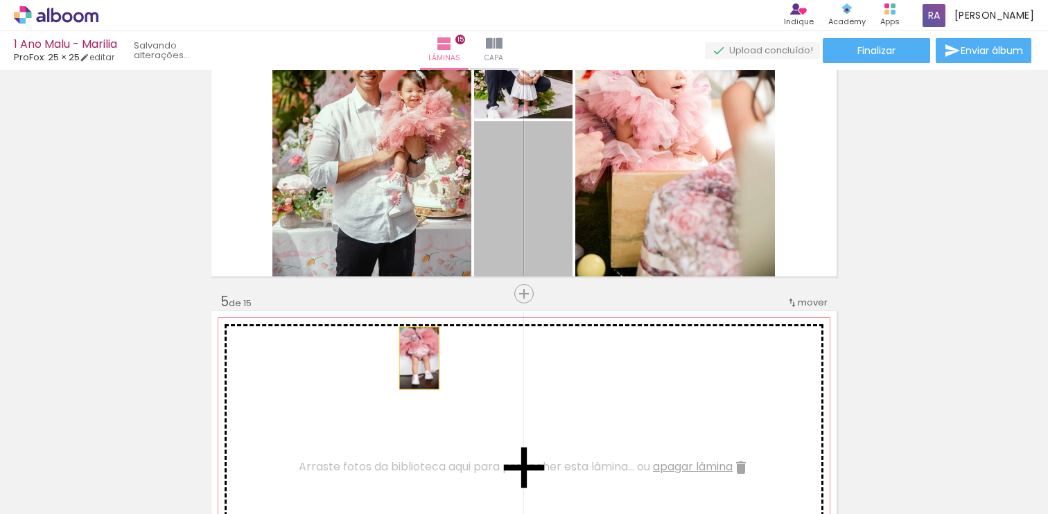
drag, startPoint x: 530, startPoint y: 222, endPoint x: 419, endPoint y: 357, distance: 174.4
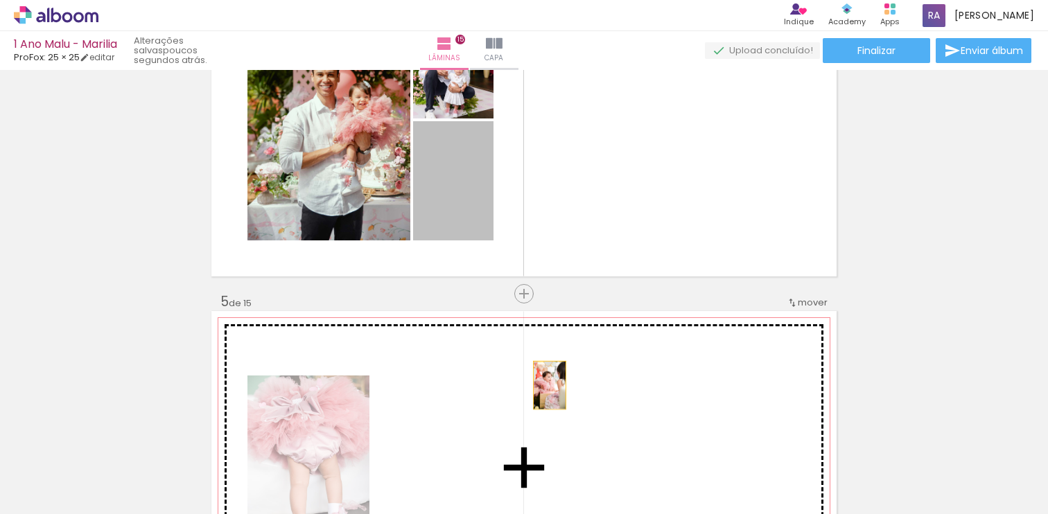
drag, startPoint x: 451, startPoint y: 203, endPoint x: 566, endPoint y: 399, distance: 226.5
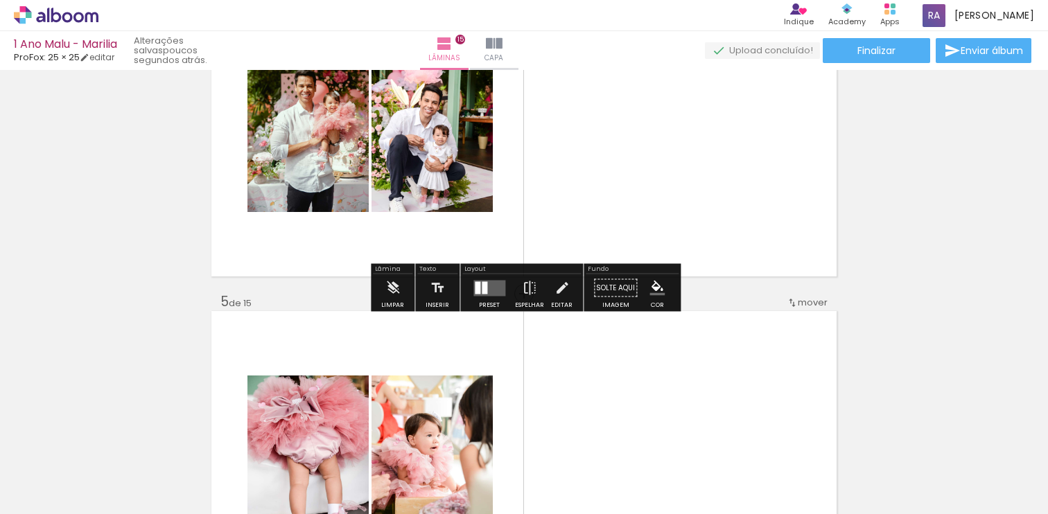
click at [483, 286] on div at bounding box center [485, 287] width 6 height 12
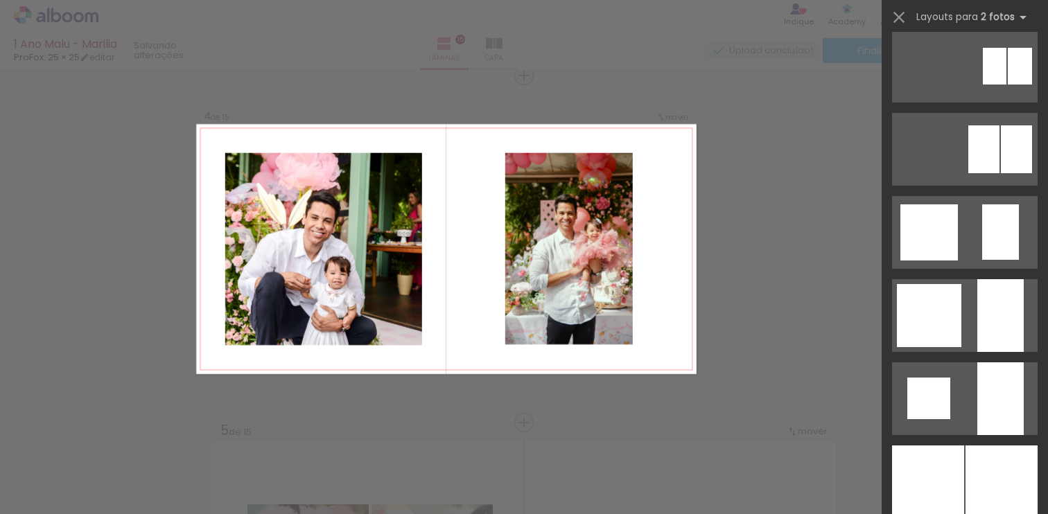
scroll to position [1336, 0]
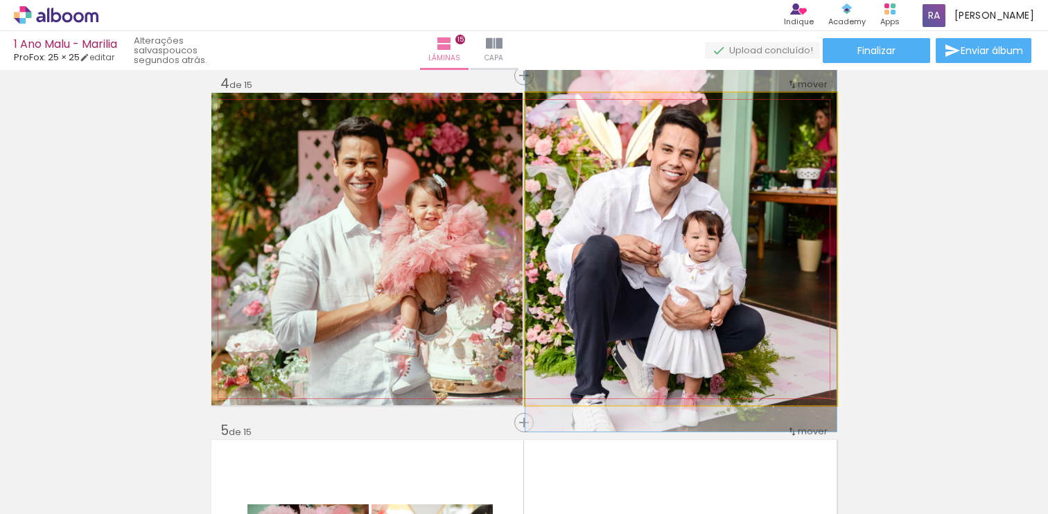
drag, startPoint x: 694, startPoint y: 286, endPoint x: 698, endPoint y: 235, distance: 51.5
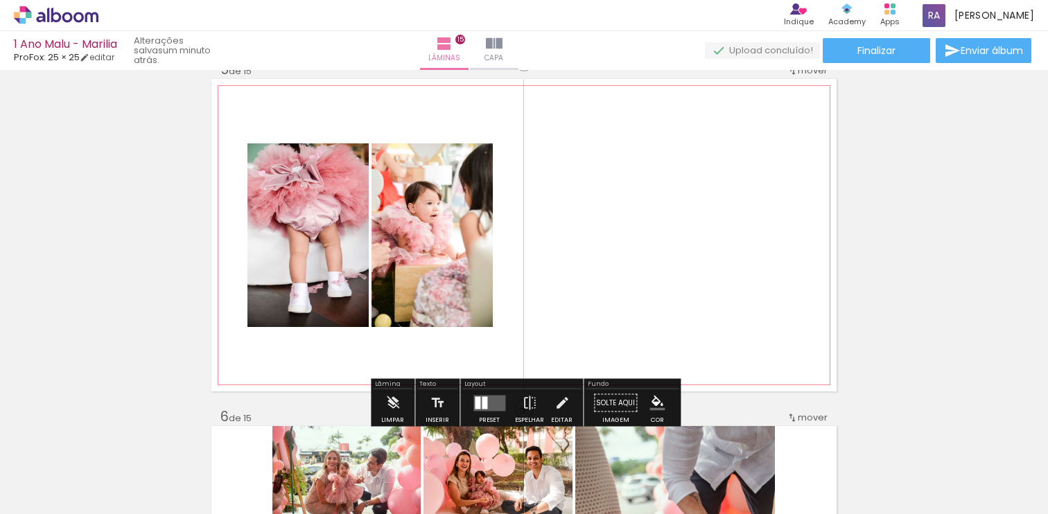
scroll to position [1431, 0]
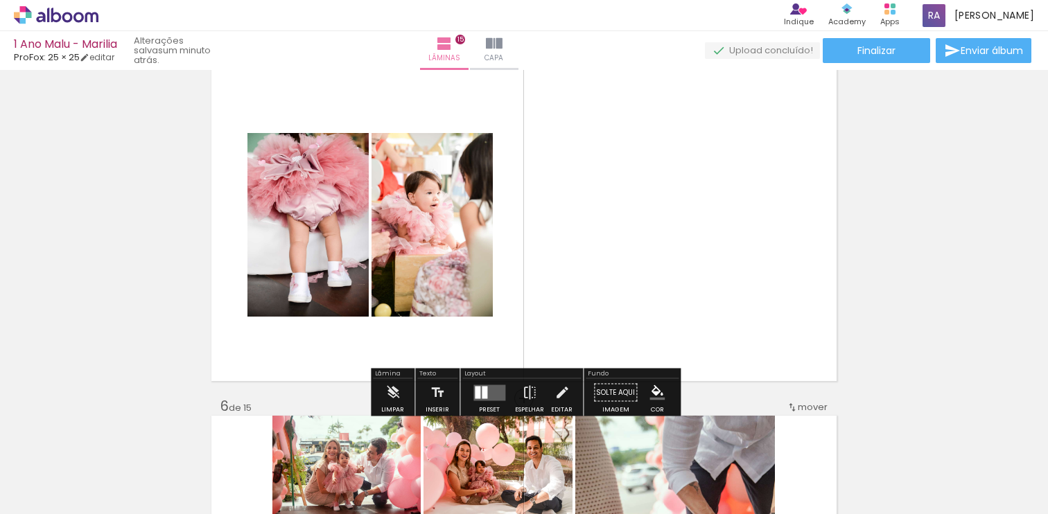
click at [478, 397] on quentale-layouter at bounding box center [489, 393] width 32 height 16
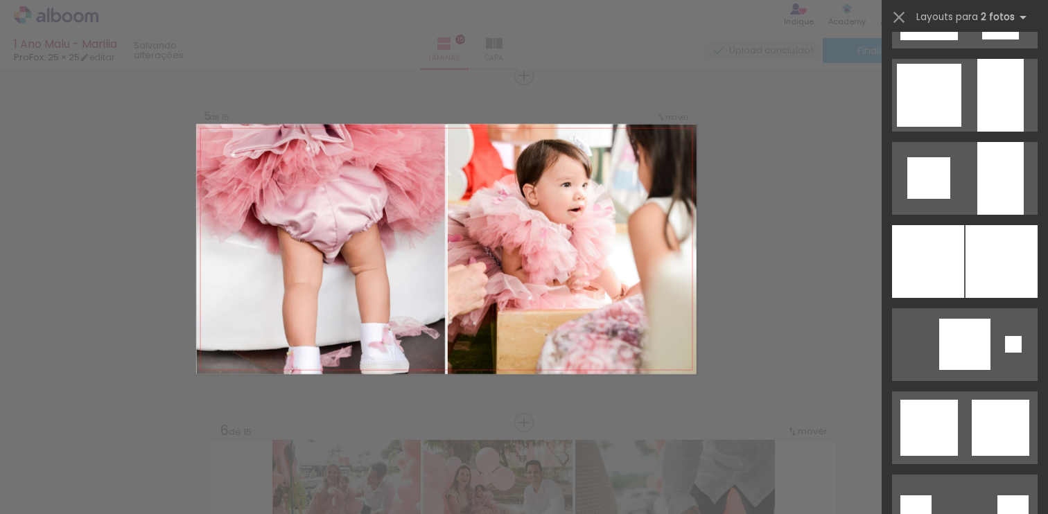
scroll to position [1262, 0]
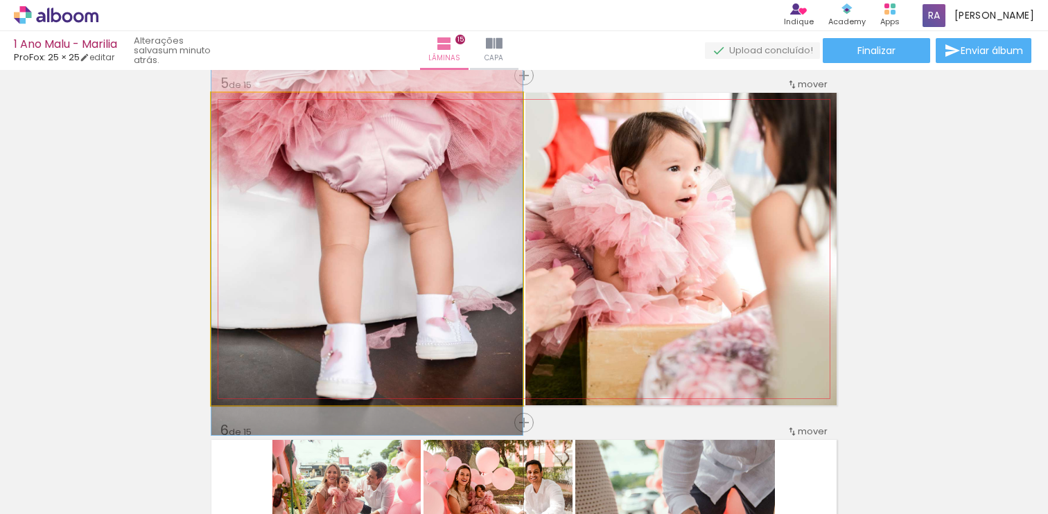
drag, startPoint x: 433, startPoint y: 306, endPoint x: 428, endPoint y: 261, distance: 45.3
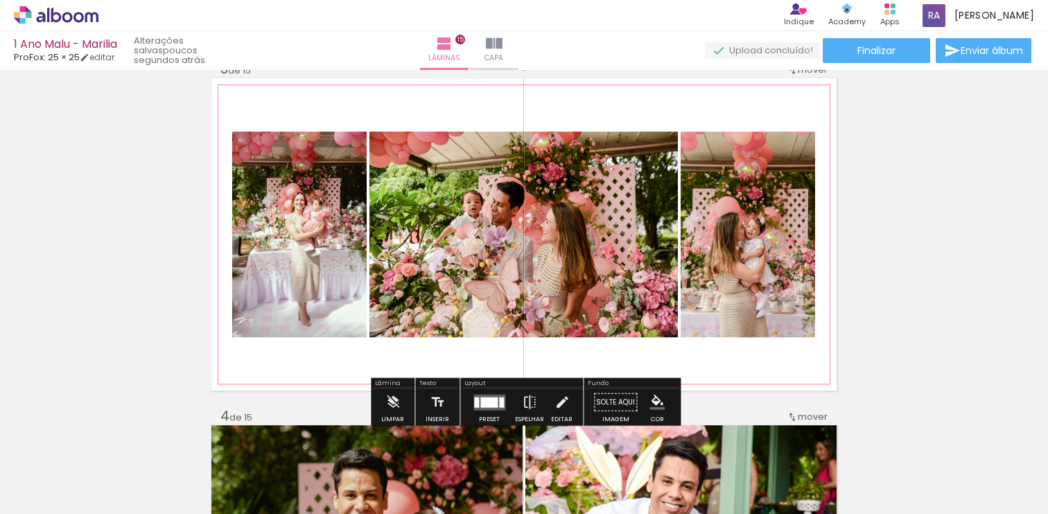
scroll to position [809, 0]
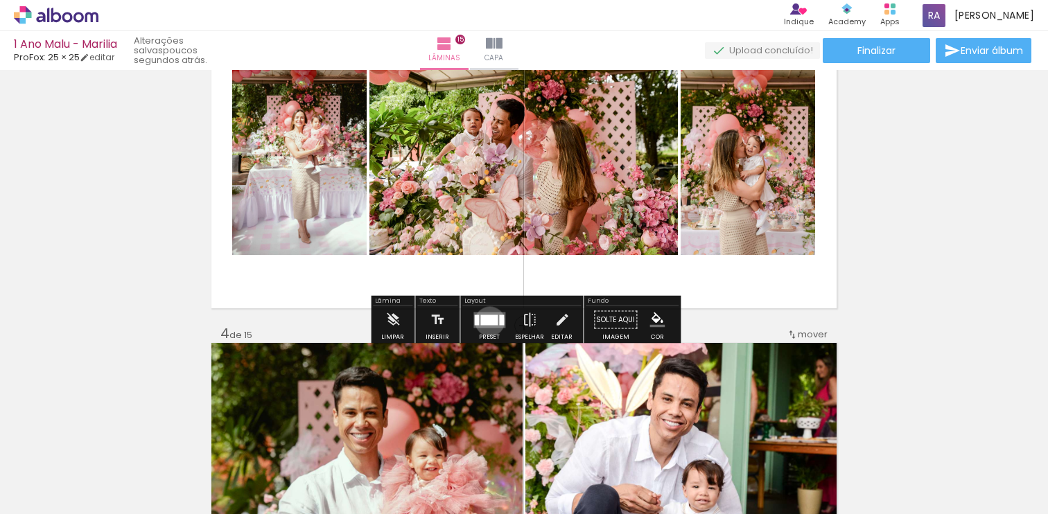
click at [486, 321] on div at bounding box center [488, 320] width 17 height 10
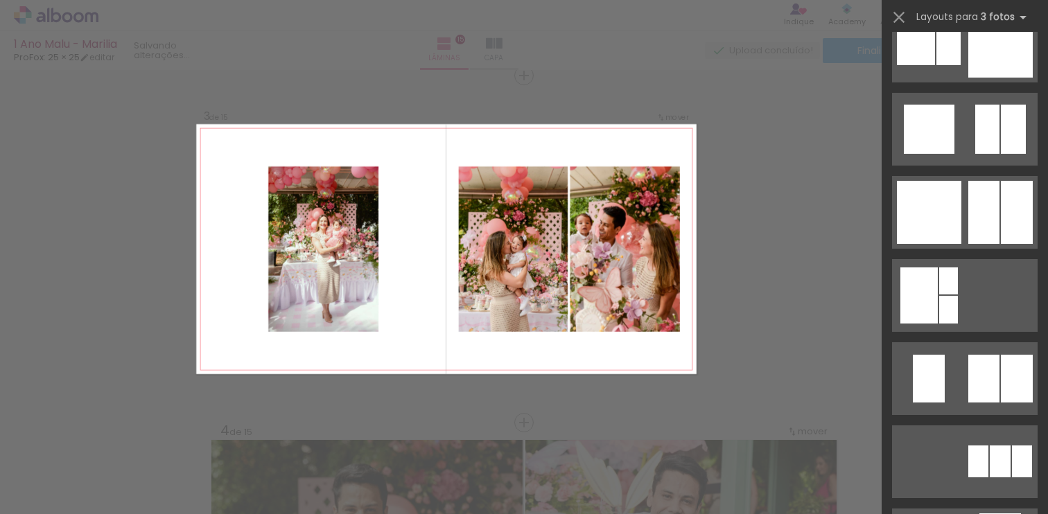
scroll to position [4304, 0]
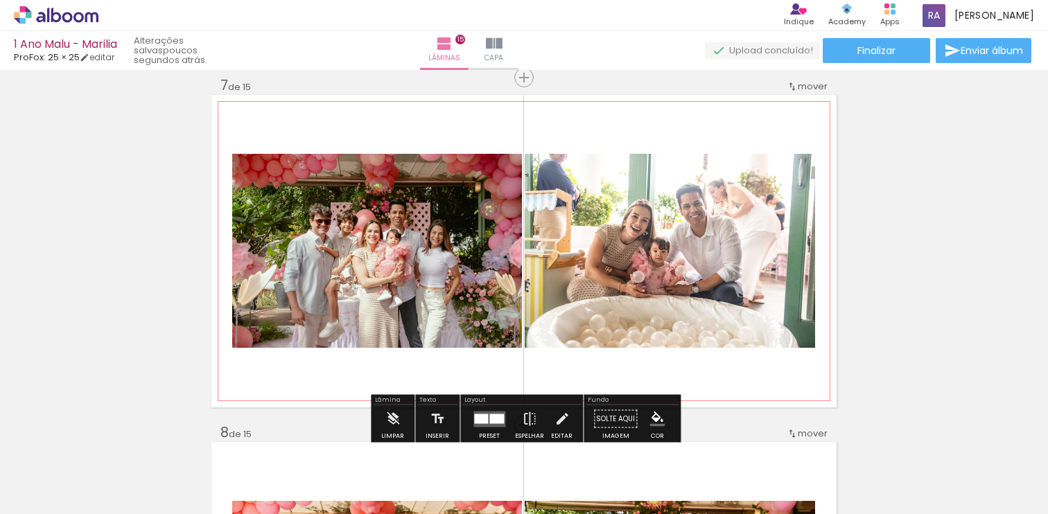
scroll to position [2105, 0]
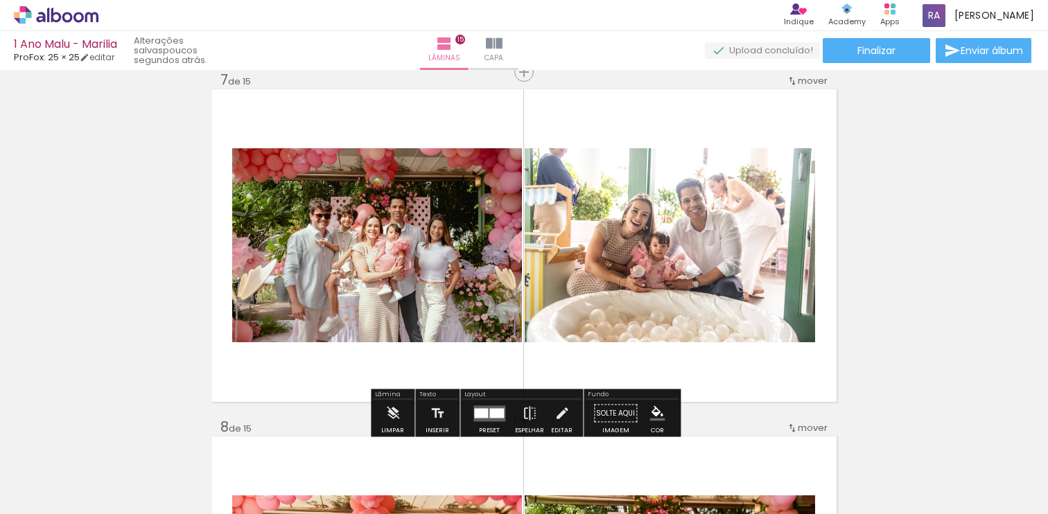
click at [496, 410] on div at bounding box center [496, 413] width 15 height 10
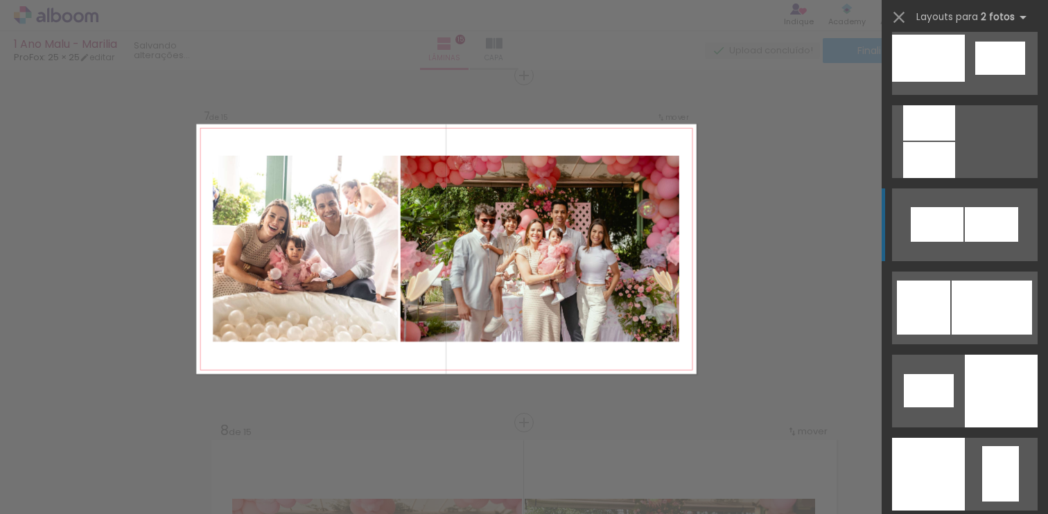
scroll to position [1614, 0]
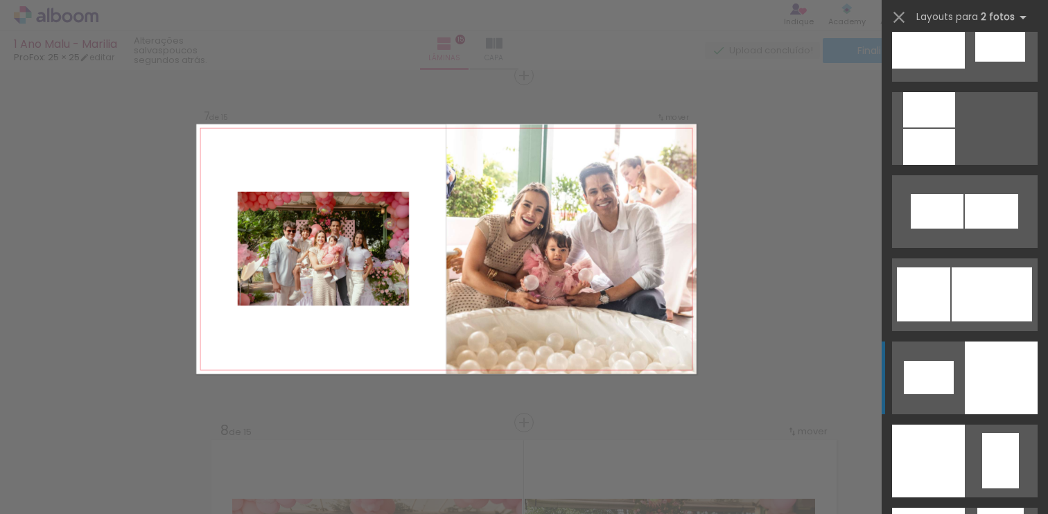
click at [932, 128] on div at bounding box center [929, 109] width 52 height 35
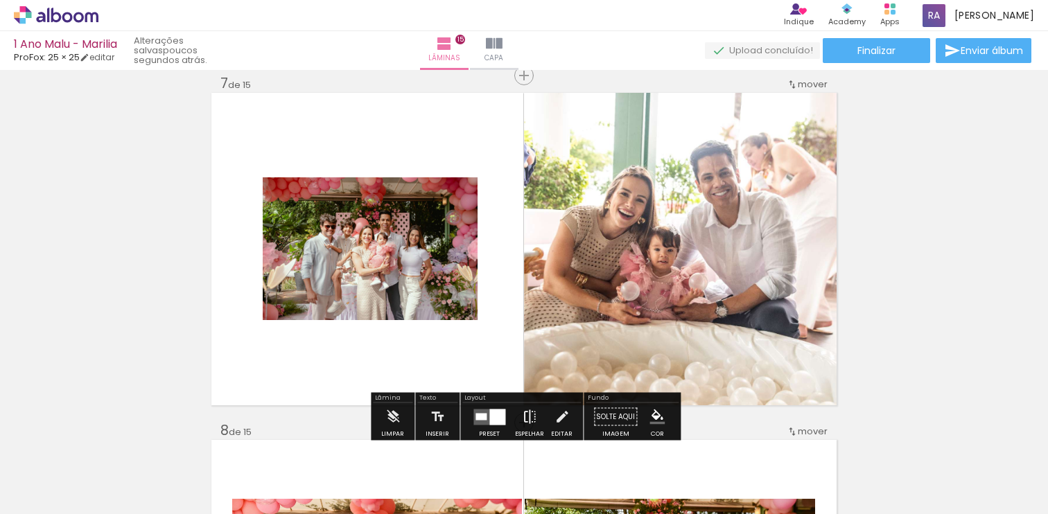
click at [528, 418] on iron-icon at bounding box center [529, 417] width 15 height 28
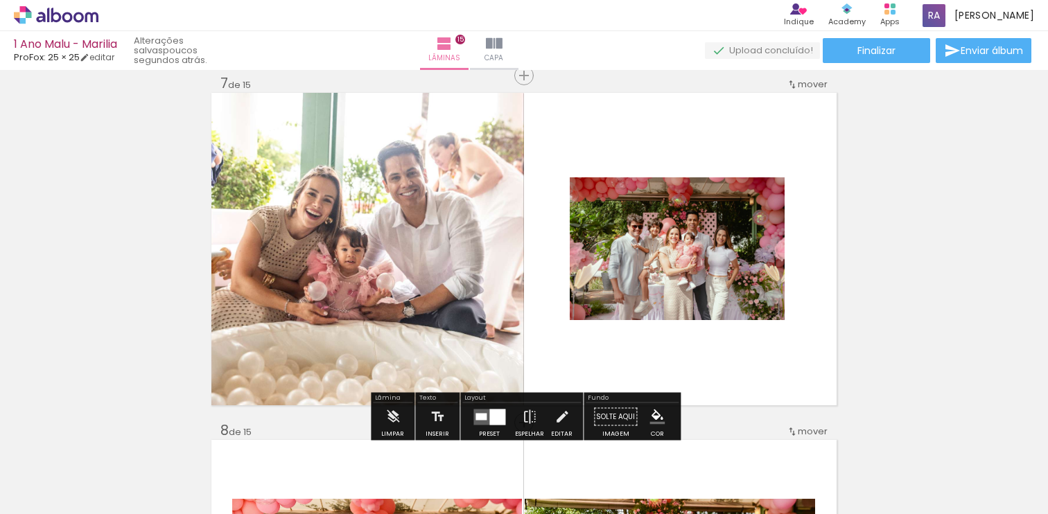
click at [482, 414] on div at bounding box center [481, 416] width 11 height 7
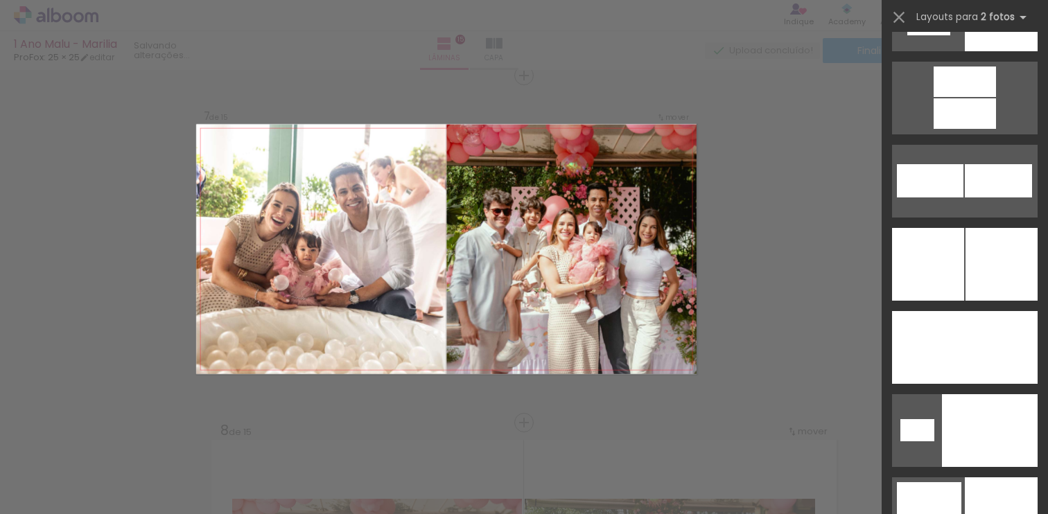
scroll to position [4225, 0]
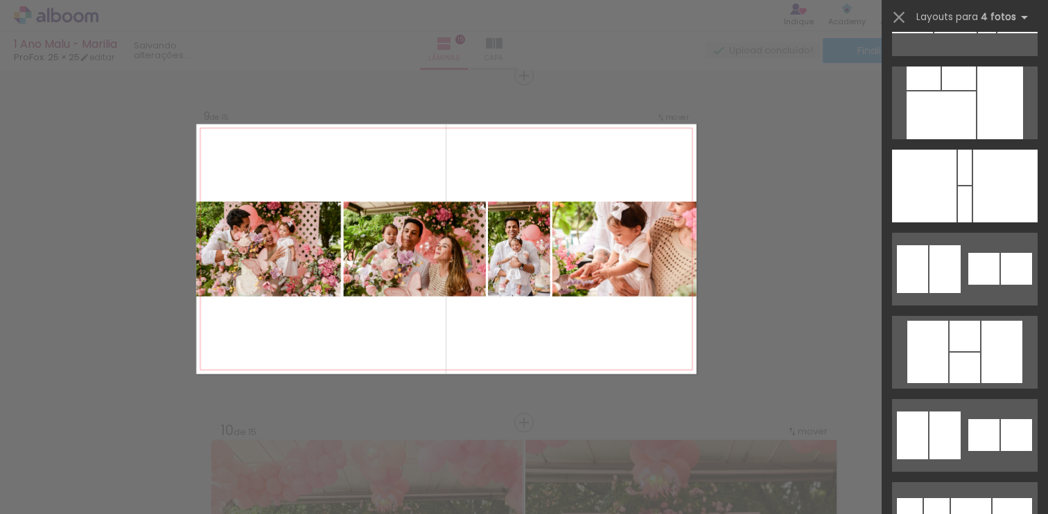
scroll to position [14216, 0]
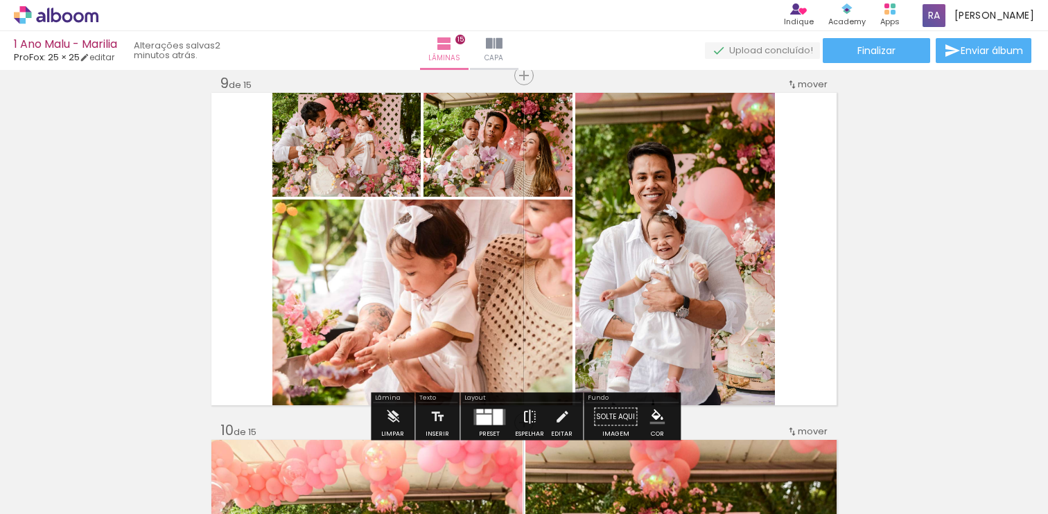
click at [524, 416] on iron-icon at bounding box center [529, 417] width 15 height 28
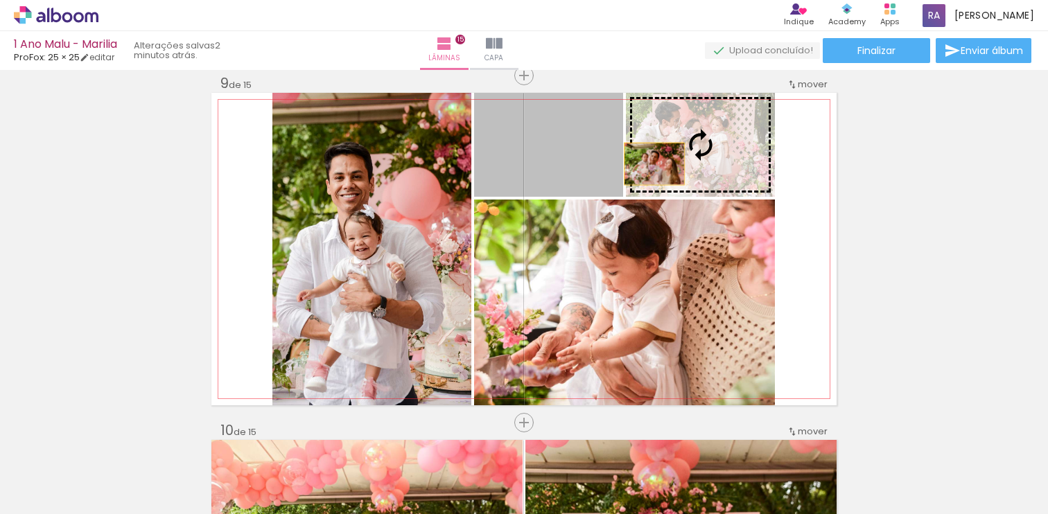
drag, startPoint x: 530, startPoint y: 157, endPoint x: 654, endPoint y: 164, distance: 125.0
click at [0, 0] on slot at bounding box center [0, 0] width 0 height 0
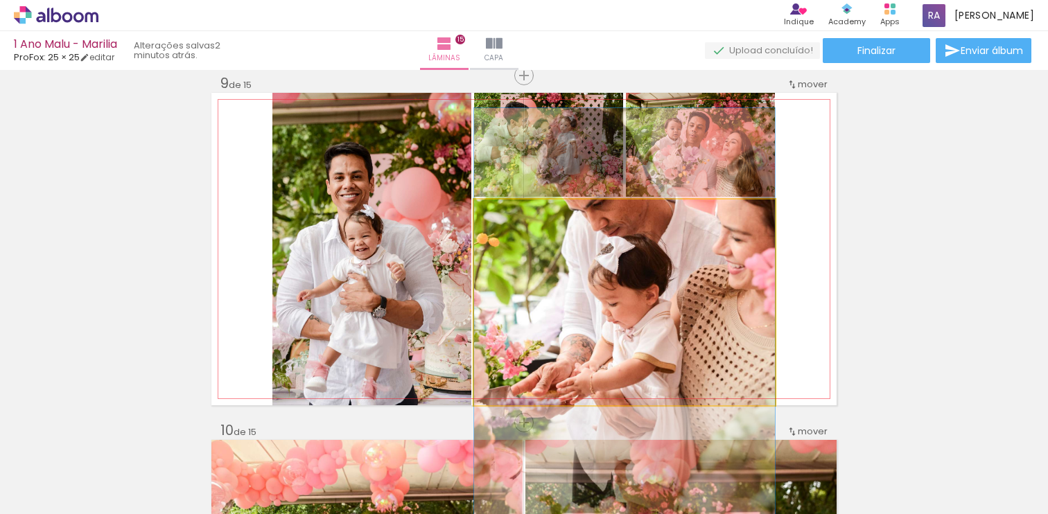
drag, startPoint x: 734, startPoint y: 276, endPoint x: 735, endPoint y: 306, distance: 29.8
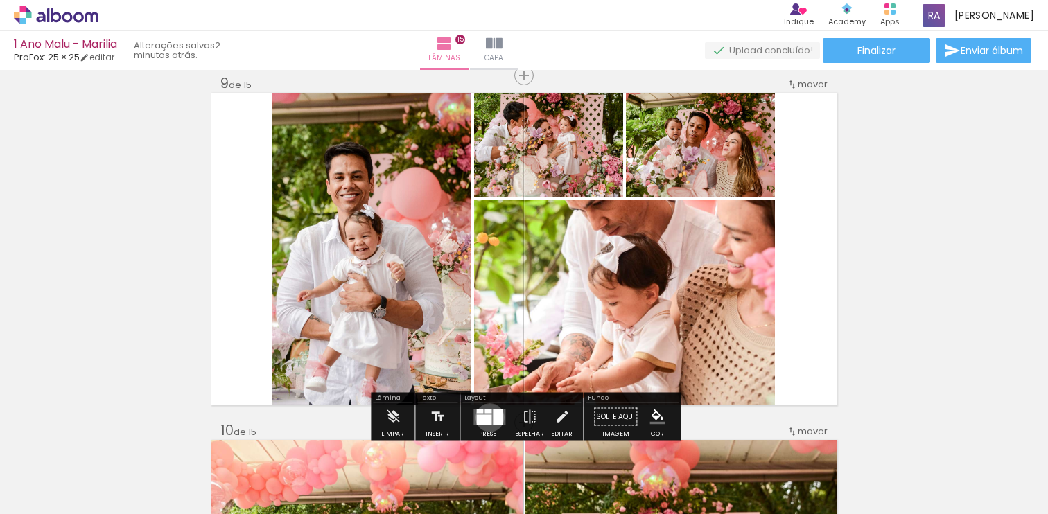
click at [487, 417] on div at bounding box center [483, 420] width 15 height 10
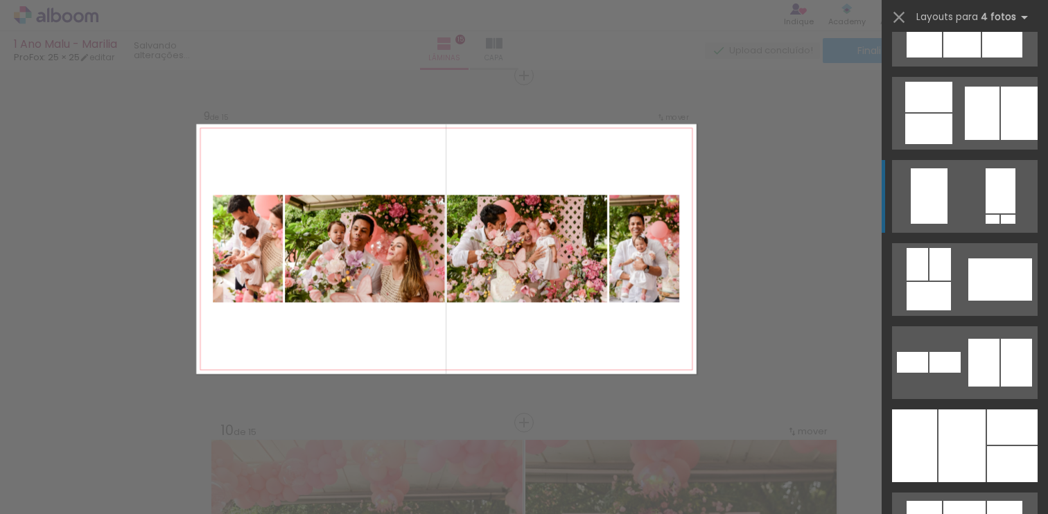
scroll to position [0, 0]
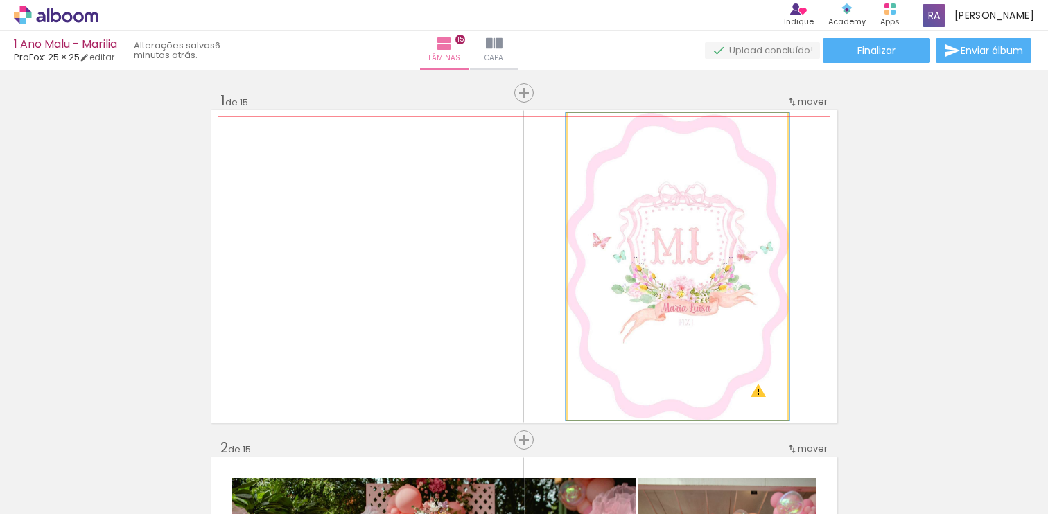
click at [690, 227] on quentale-photo at bounding box center [678, 267] width 220 height 308
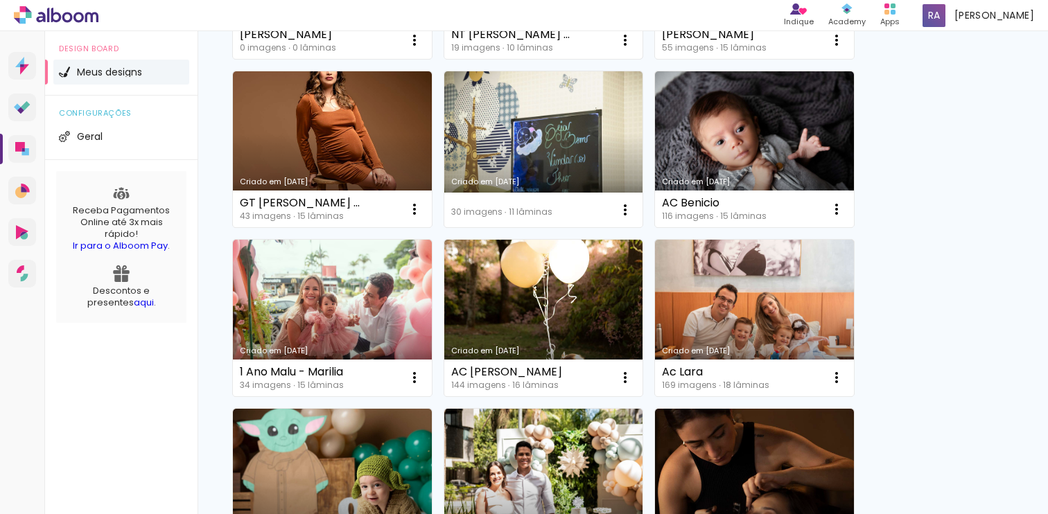
scroll to position [443, 0]
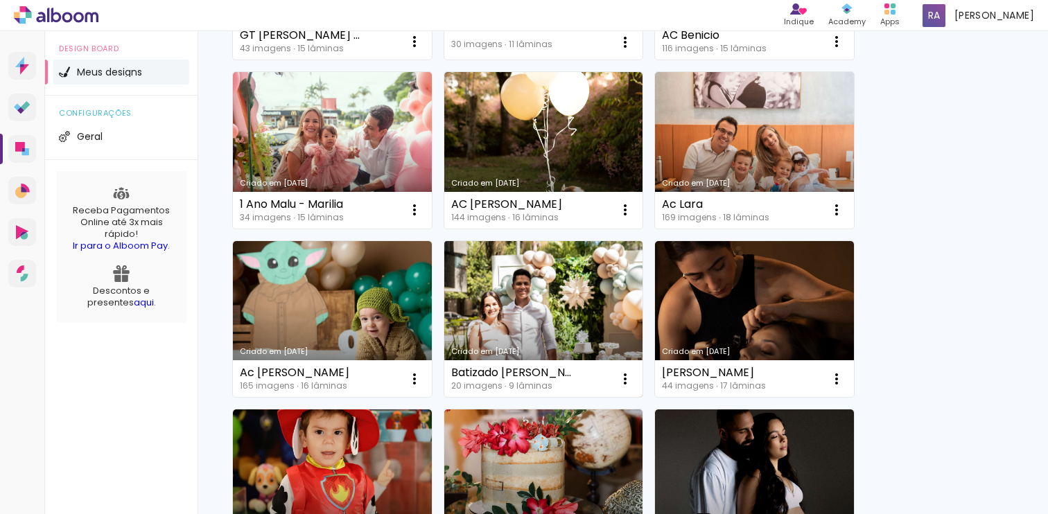
click at [548, 327] on link "Criado em [DATE]" at bounding box center [543, 319] width 199 height 157
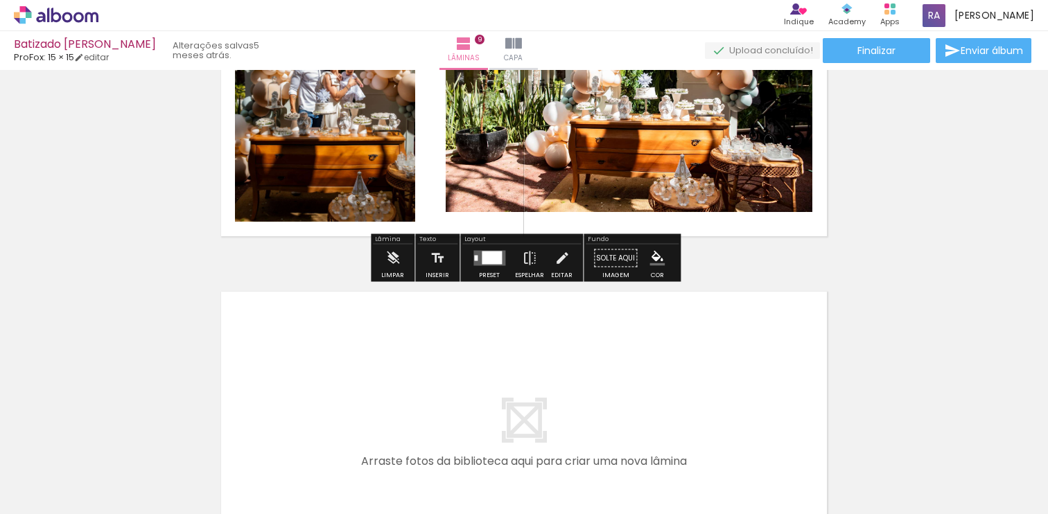
scroll to position [2892, 0]
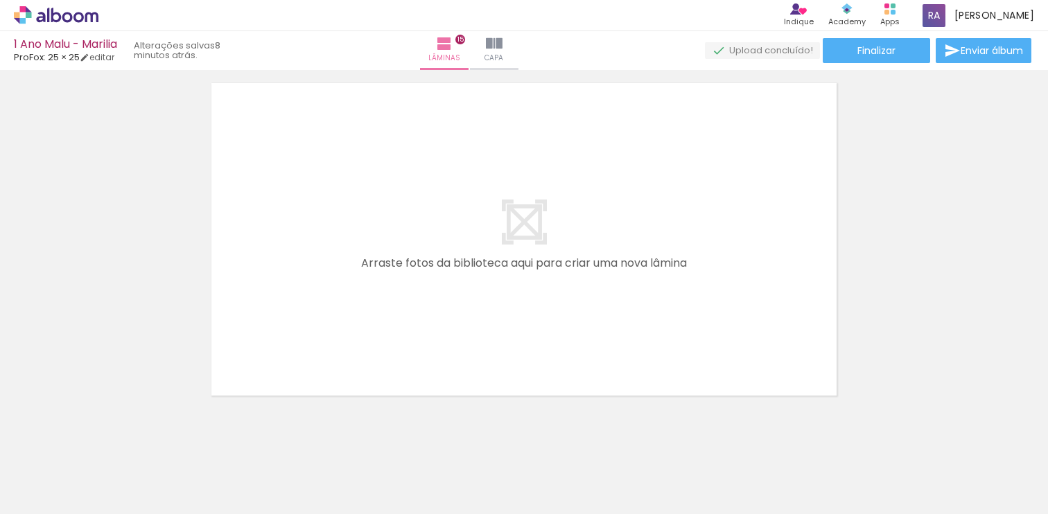
scroll to position [5253, 0]
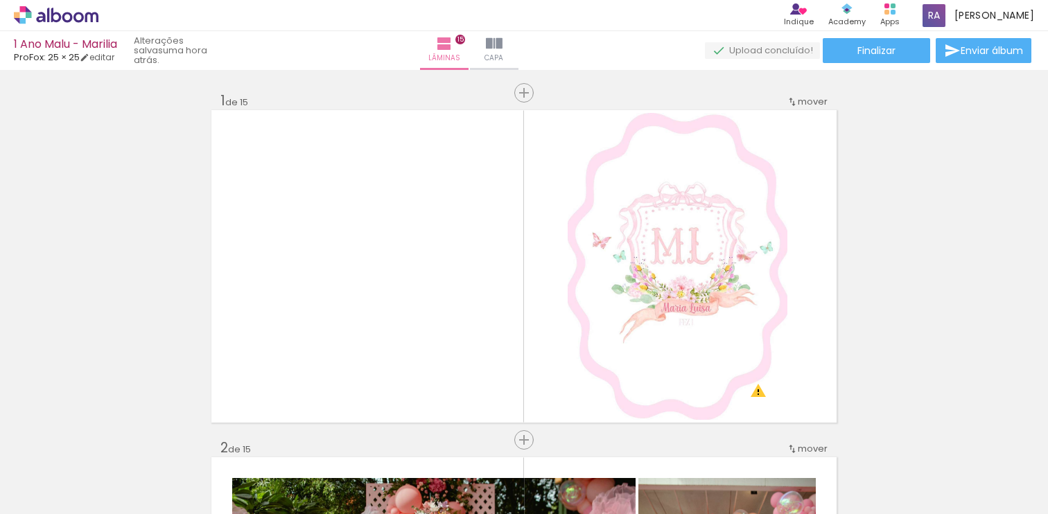
scroll to position [5253, 0]
